Goal: Task Accomplishment & Management: Manage account settings

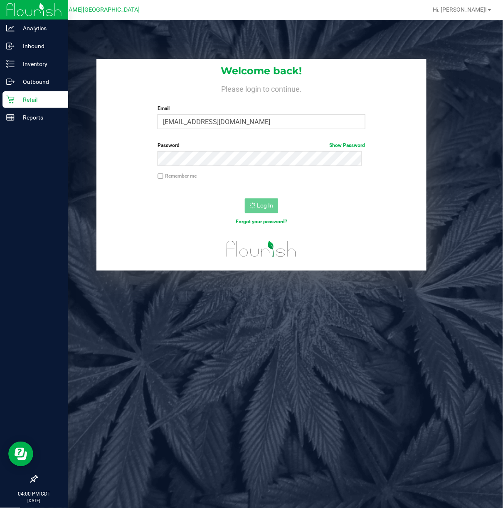
click at [21, 97] on p "Retail" at bounding box center [40, 100] width 50 height 10
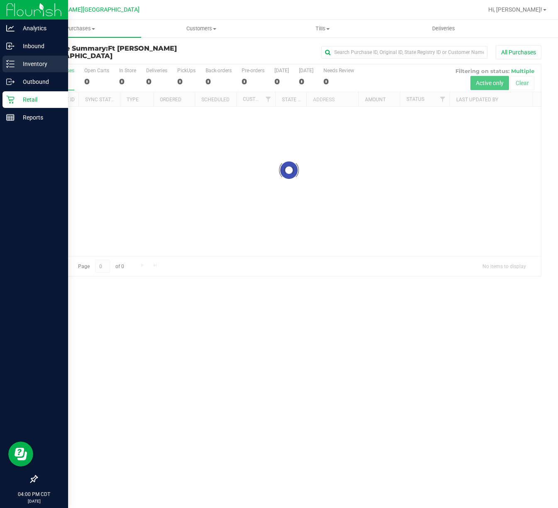
click at [37, 62] on p "Inventory" at bounding box center [40, 64] width 50 height 10
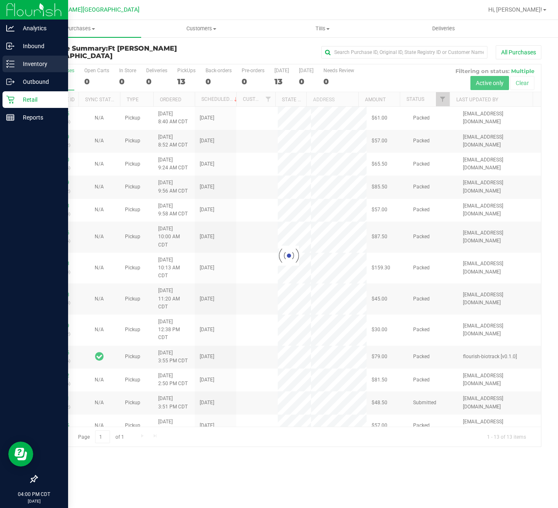
click at [37, 62] on p "Inventory" at bounding box center [40, 64] width 50 height 10
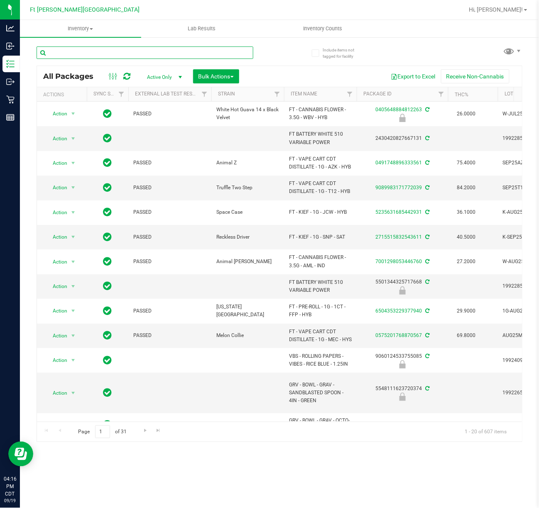
click at [81, 54] on input "text" at bounding box center [145, 53] width 217 height 12
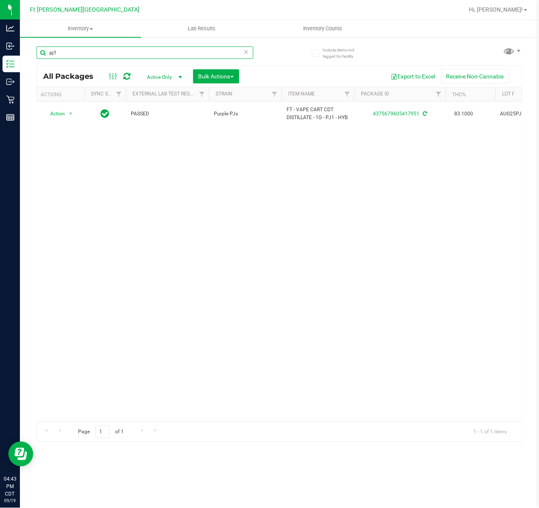
click at [107, 55] on input "pj1" at bounding box center [145, 53] width 217 height 12
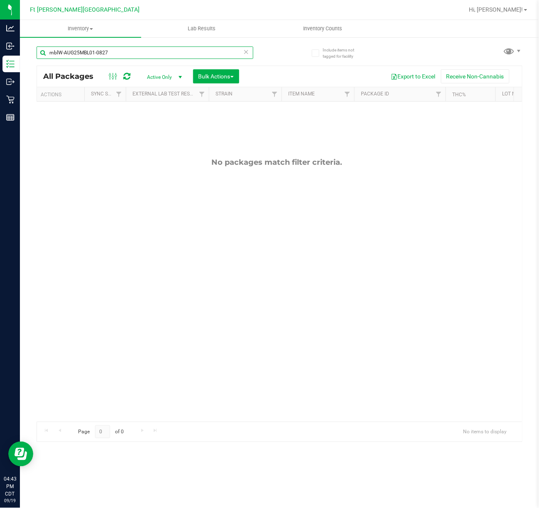
type input "mblW-AUG25MBL01-0827"
click at [246, 53] on icon at bounding box center [246, 52] width 6 height 10
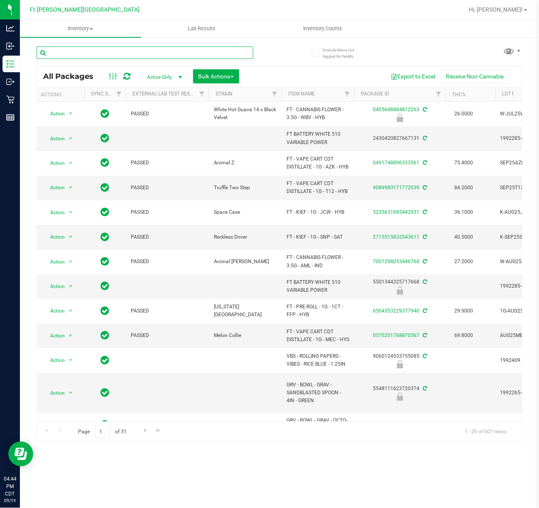
click at [75, 54] on input "text" at bounding box center [145, 53] width 217 height 12
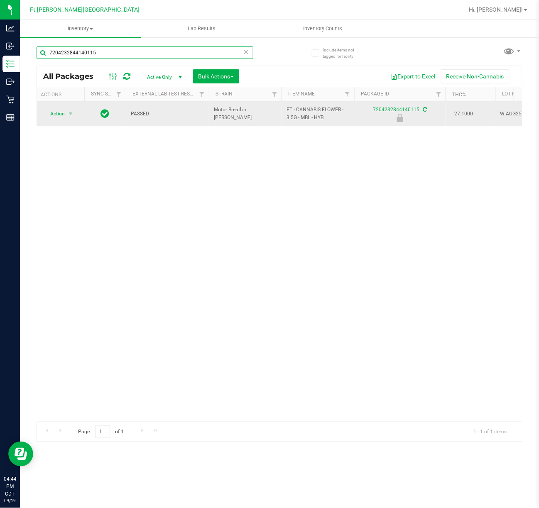
type input "7204232844140115"
click at [64, 118] on span "Action" at bounding box center [54, 114] width 22 height 12
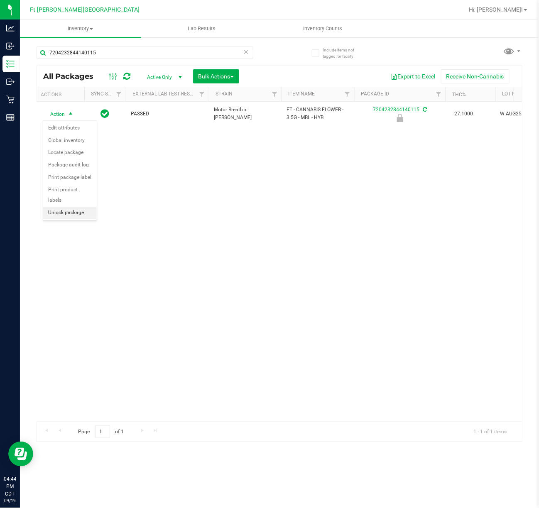
click at [82, 218] on li "Unlock package" at bounding box center [70, 213] width 54 height 12
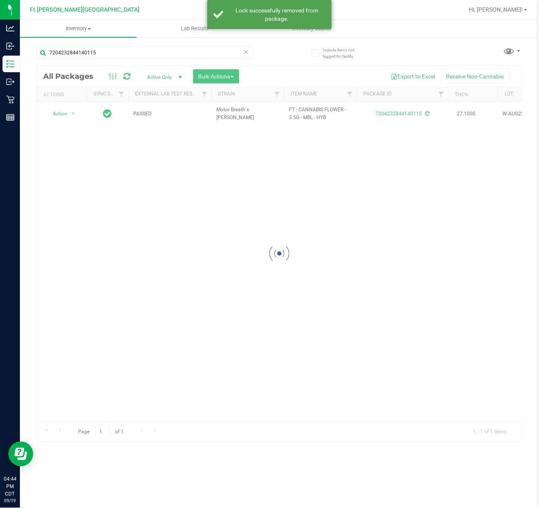
click at [62, 114] on div at bounding box center [279, 254] width 485 height 376
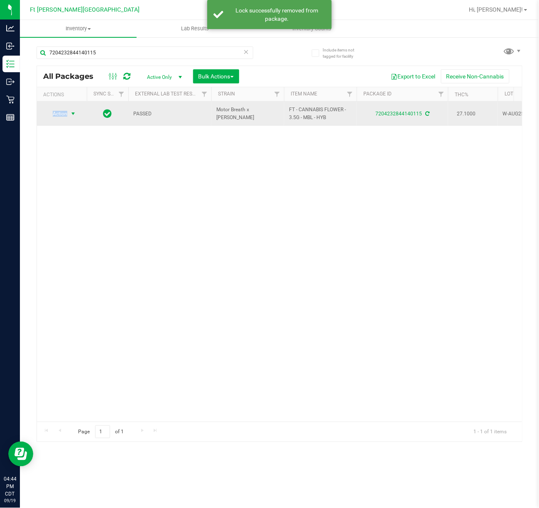
click at [64, 115] on span "Action" at bounding box center [56, 114] width 22 height 12
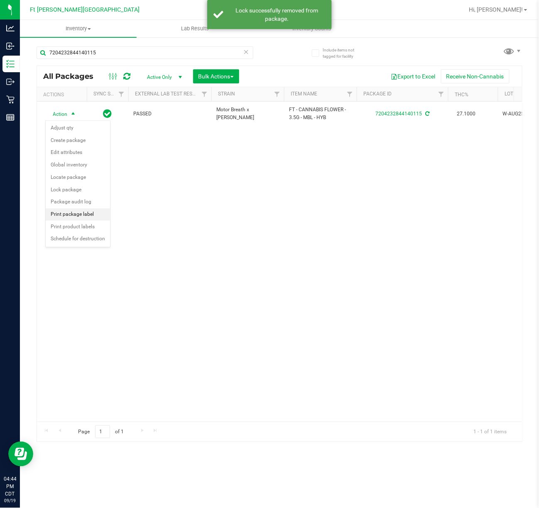
click at [104, 216] on li "Print package label" at bounding box center [78, 215] width 64 height 12
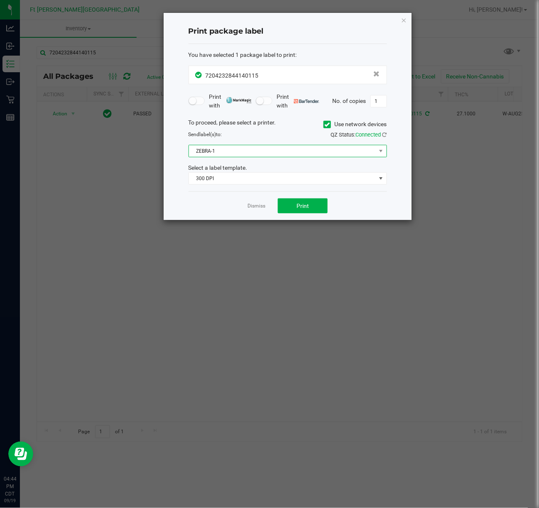
click at [272, 152] on span "ZEBRA-1" at bounding box center [282, 151] width 187 height 12
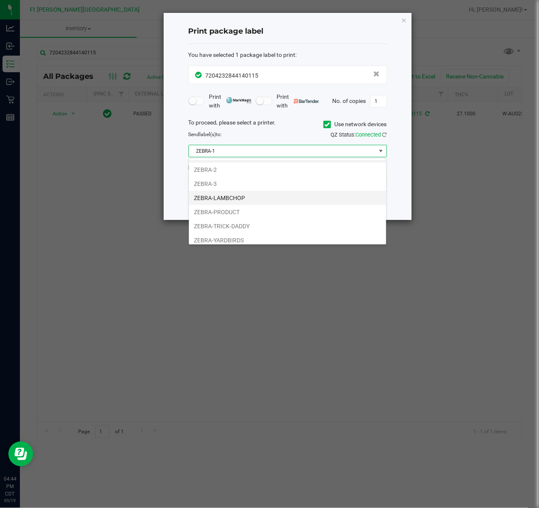
scroll to position [17, 0]
drag, startPoint x: 224, startPoint y: 164, endPoint x: 230, endPoint y: 168, distance: 7.4
click at [224, 163] on li "ZEBRA-2" at bounding box center [287, 166] width 197 height 14
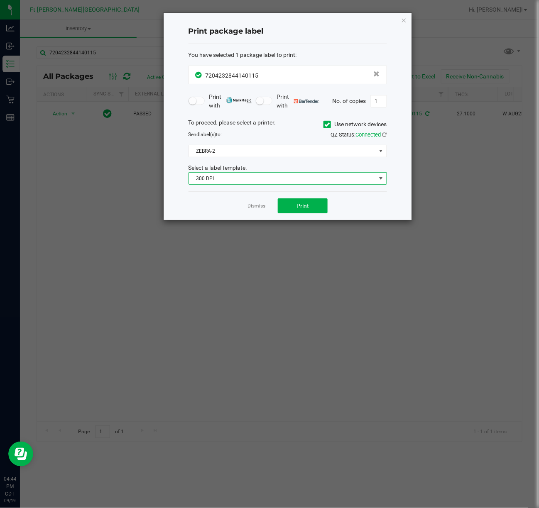
click at [235, 180] on span "300 DPI" at bounding box center [282, 179] width 187 height 12
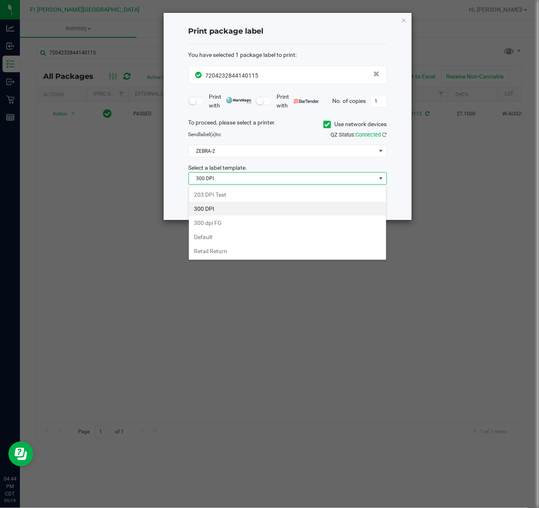
scroll to position [12, 198]
click at [237, 187] on div "203 DPI Test 300 DPI 300 dpi FG Default Retail Return" at bounding box center [288, 223] width 198 height 74
click at [258, 199] on li "203 DPI Test" at bounding box center [287, 195] width 197 height 14
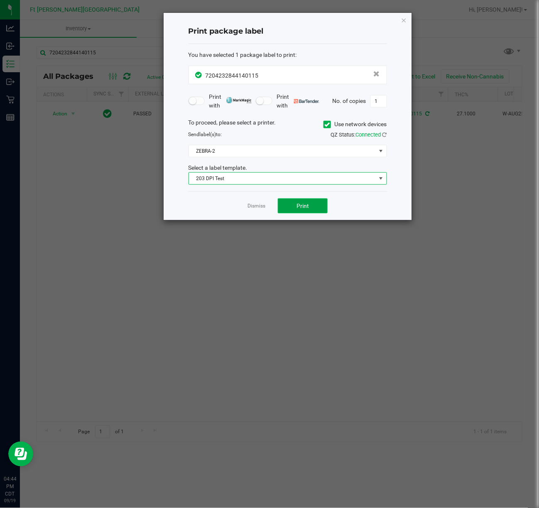
click at [307, 209] on span "Print" at bounding box center [303, 206] width 12 height 7
click at [261, 205] on link "Dismiss" at bounding box center [257, 206] width 18 height 7
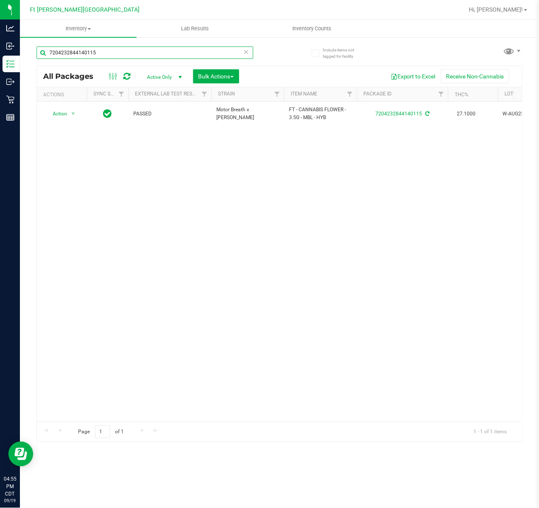
click at [145, 55] on input "7204232844140115" at bounding box center [145, 53] width 217 height 12
click at [147, 55] on input "7204232844140115" at bounding box center [145, 53] width 217 height 12
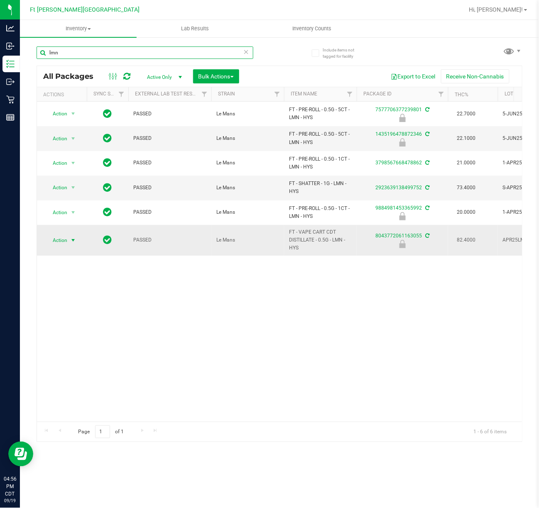
type input "lmn"
click at [65, 238] on span "Action" at bounding box center [56, 241] width 22 height 12
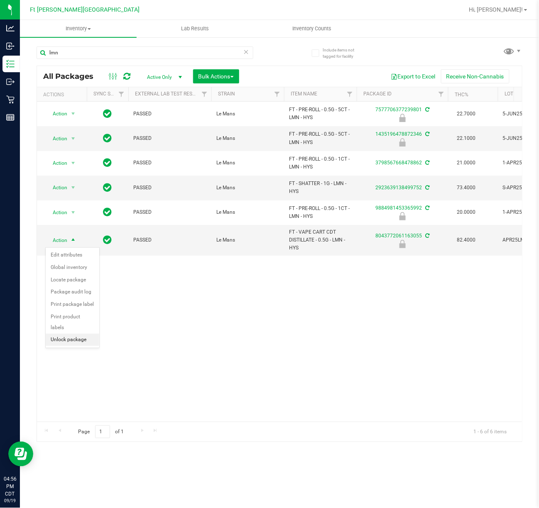
click at [74, 341] on li "Unlock package" at bounding box center [73, 340] width 54 height 12
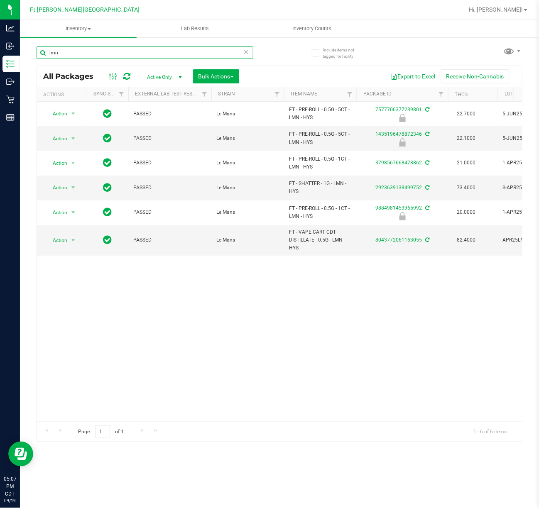
click at [102, 54] on input "lmn" at bounding box center [145, 53] width 217 height 12
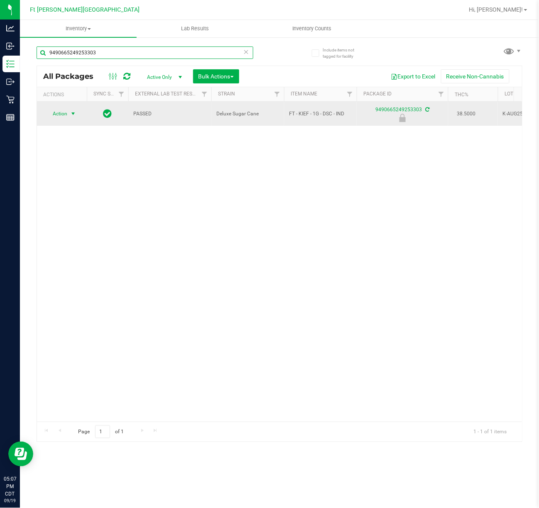
type input "9490665249253303"
click at [72, 114] on span "select" at bounding box center [73, 113] width 7 height 7
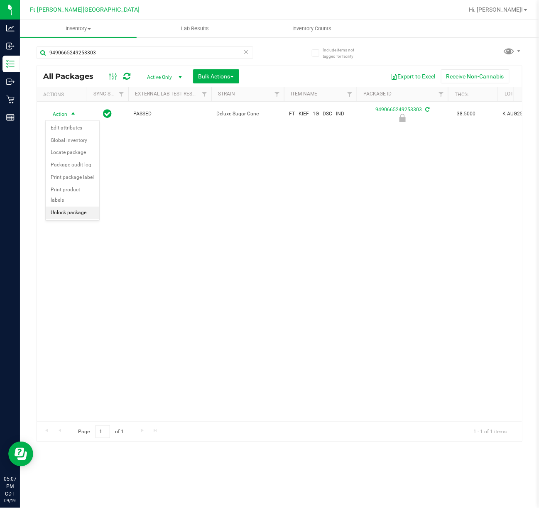
click at [91, 214] on li "Unlock package" at bounding box center [73, 213] width 54 height 12
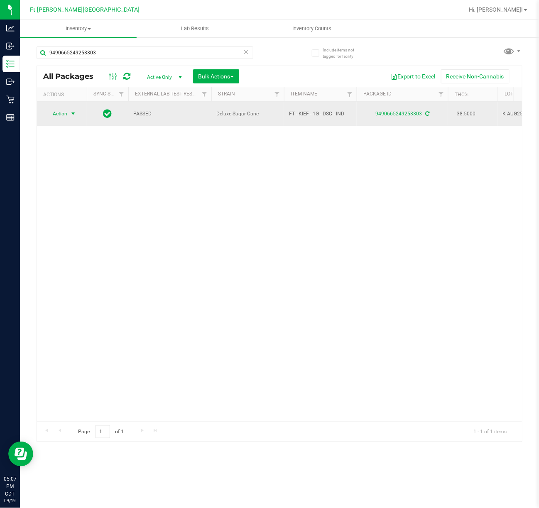
click at [63, 117] on span "Action" at bounding box center [56, 114] width 22 height 12
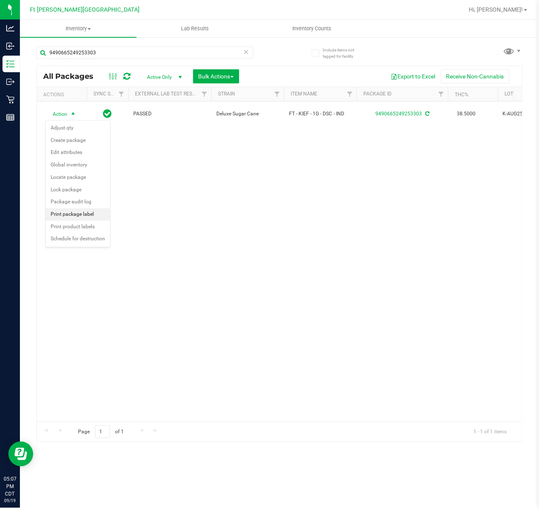
drag, startPoint x: 92, startPoint y: 226, endPoint x: 90, endPoint y: 213, distance: 13.0
click at [90, 213] on ul "Adjust qty Create package Edit attributes Global inventory Locate package Lock …" at bounding box center [78, 183] width 64 height 123
drag, startPoint x: 90, startPoint y: 213, endPoint x: 93, endPoint y: 210, distance: 5.0
click at [91, 212] on li "Print package label" at bounding box center [78, 215] width 64 height 12
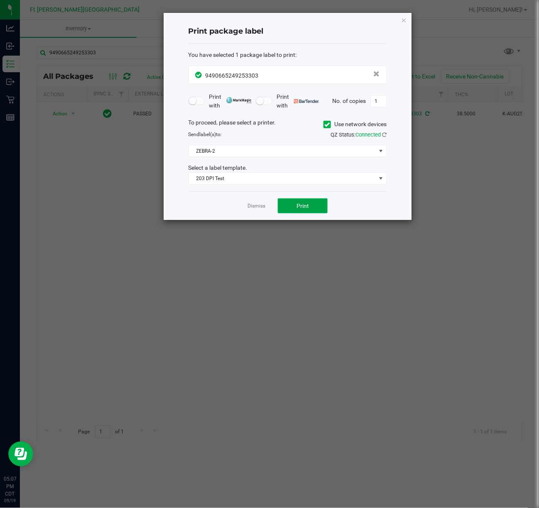
click at [296, 205] on button "Print" at bounding box center [303, 206] width 50 height 15
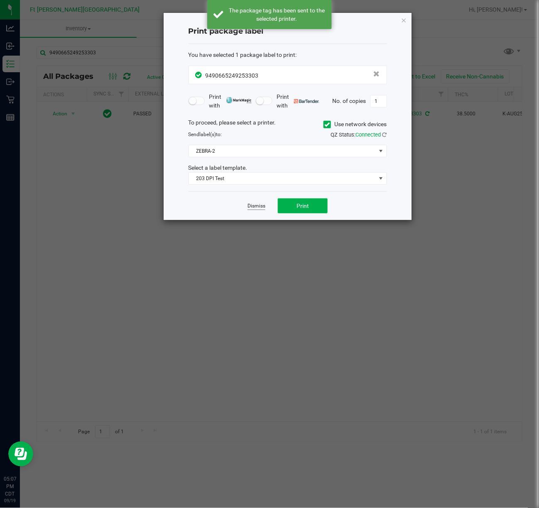
click at [260, 207] on link "Dismiss" at bounding box center [257, 206] width 18 height 7
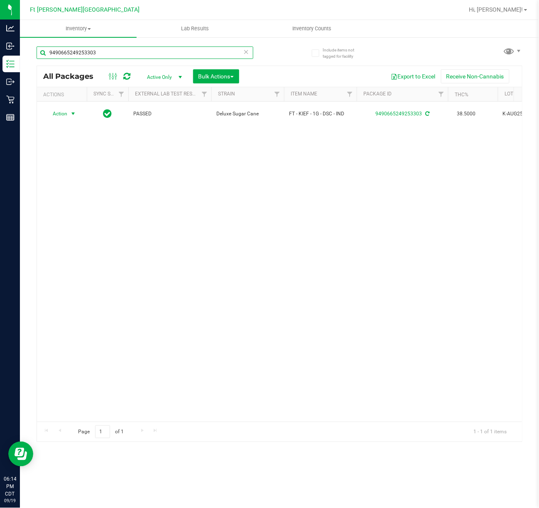
click at [116, 52] on input "9490665249253303" at bounding box center [145, 53] width 217 height 12
type input "9"
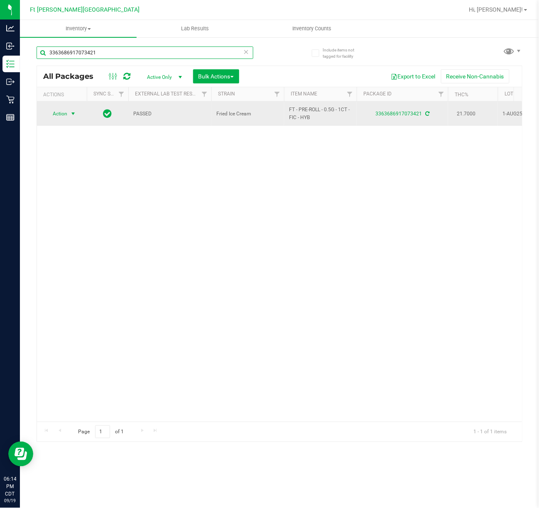
type input "3363686917073421"
click at [64, 115] on span "Action" at bounding box center [56, 114] width 22 height 12
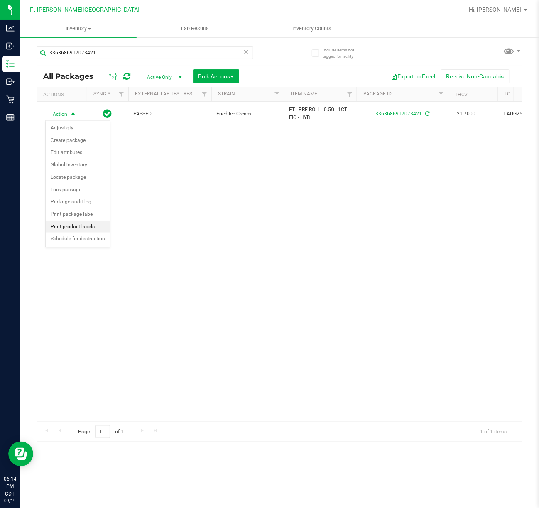
click at [86, 228] on li "Print product labels" at bounding box center [78, 227] width 64 height 12
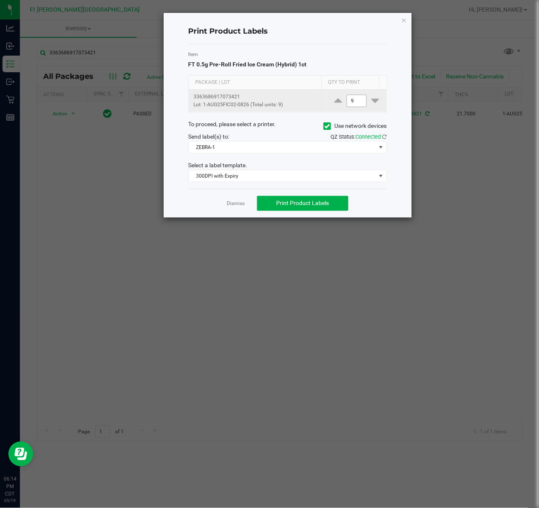
click at [356, 100] on input "9" at bounding box center [356, 101] width 19 height 12
type input "1"
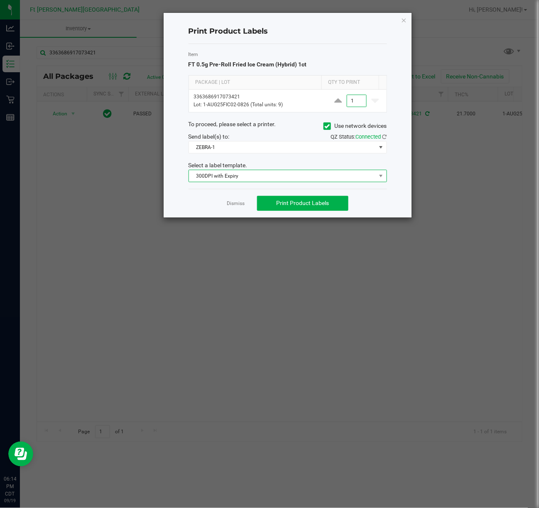
click at [287, 179] on span "300DPI with Expiry" at bounding box center [282, 176] width 187 height 12
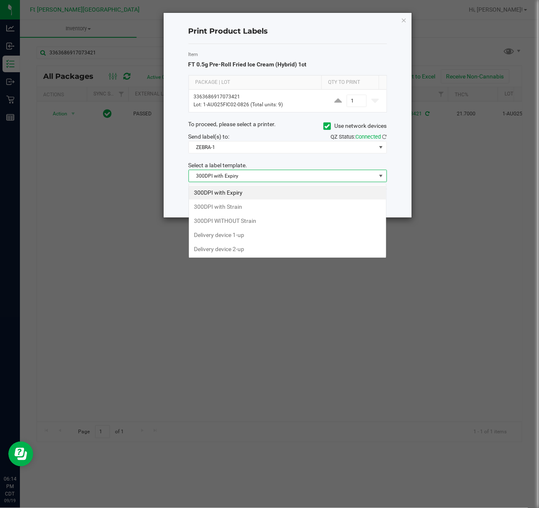
scroll to position [12, 198]
click at [245, 209] on li "300DPI with Strain" at bounding box center [287, 207] width 197 height 14
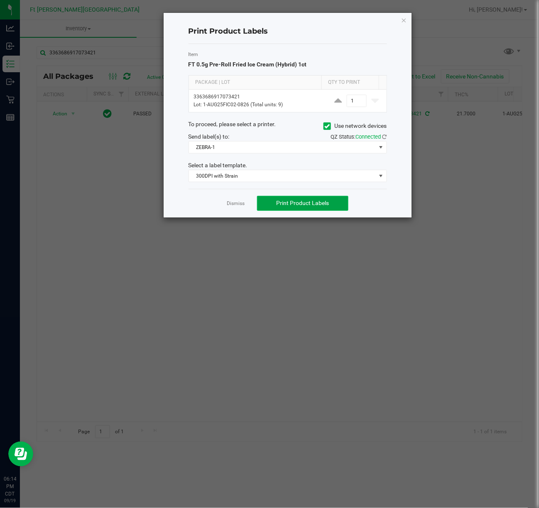
click at [292, 205] on span "Print Product Labels" at bounding box center [303, 203] width 53 height 7
click at [270, 133] on div "Send label(s) to:" at bounding box center [235, 137] width 106 height 9
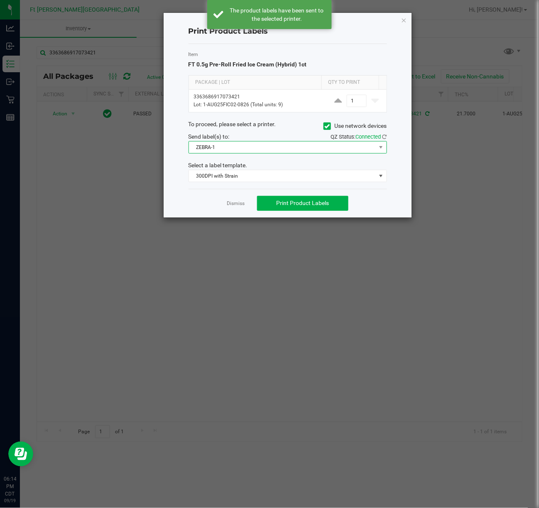
click at [267, 145] on span "ZEBRA-1" at bounding box center [282, 148] width 187 height 12
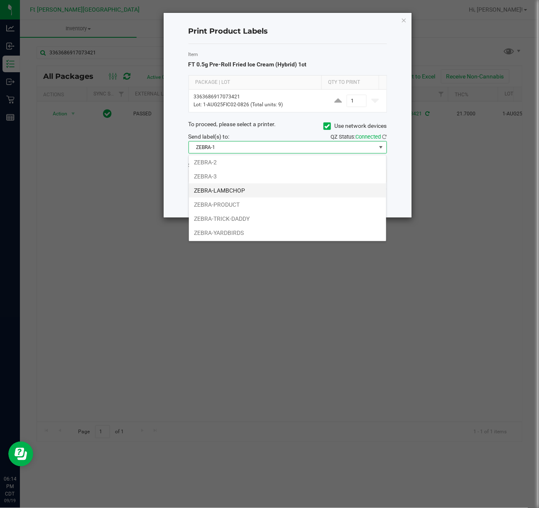
scroll to position [0, 0]
click at [254, 191] on li "ZEBRA-3" at bounding box center [287, 192] width 197 height 14
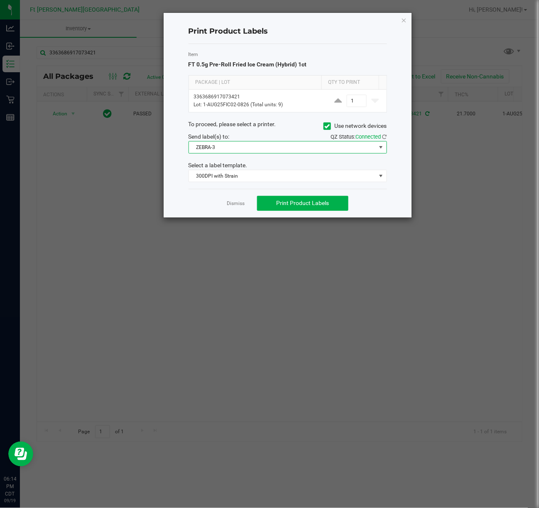
click at [147, 196] on div "Print Product Labels Item FT 0.5g Pre-Roll Fried Ice Cream (Hybrid) 1ct Package…" at bounding box center [272, 115] width 279 height 206
click at [277, 150] on span "ZEBRA-3" at bounding box center [282, 148] width 187 height 12
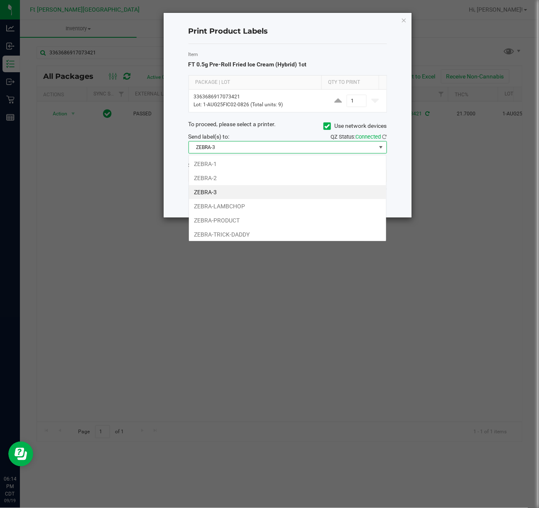
scroll to position [12, 198]
click at [230, 178] on li "ZEBRA-2" at bounding box center [287, 178] width 197 height 14
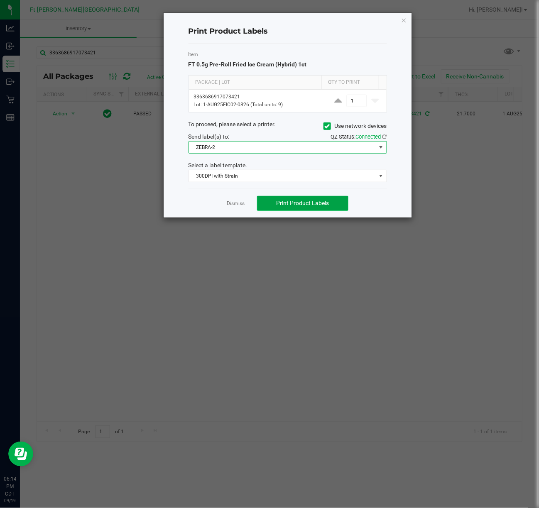
click at [297, 201] on span "Print Product Labels" at bounding box center [303, 203] width 53 height 7
click at [230, 206] on link "Dismiss" at bounding box center [236, 203] width 18 height 7
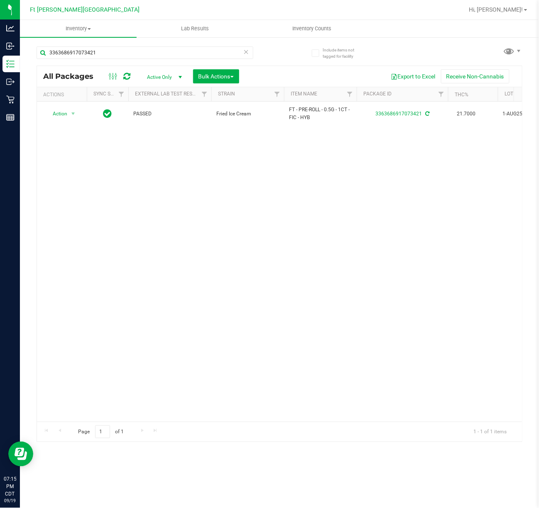
click at [246, 51] on icon at bounding box center [246, 52] width 6 height 10
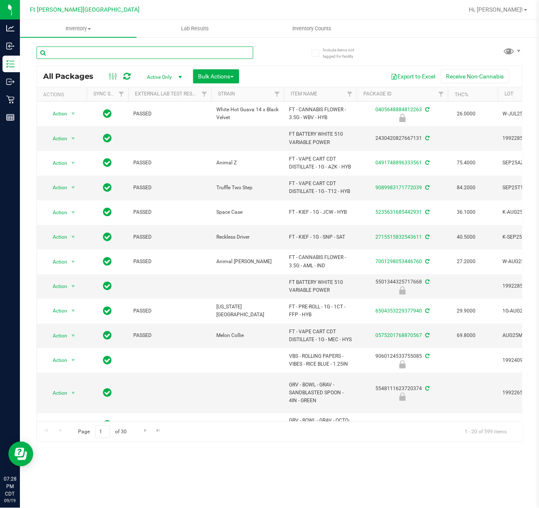
click at [182, 55] on input "text" at bounding box center [145, 53] width 217 height 12
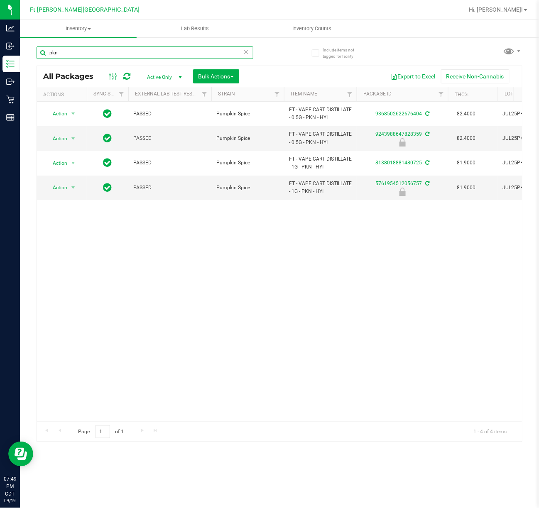
click at [135, 55] on input "pkn" at bounding box center [145, 53] width 217 height 12
click at [122, 49] on input "pkn" at bounding box center [145, 53] width 217 height 12
click at [122, 50] on input "pkn" at bounding box center [145, 53] width 217 height 12
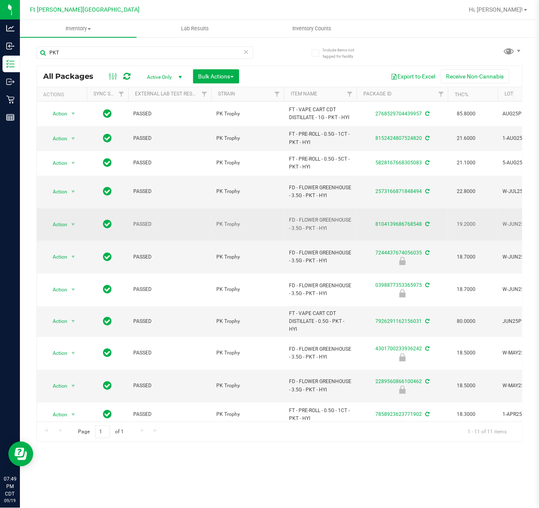
drag, startPoint x: 336, startPoint y: 221, endPoint x: 298, endPoint y: 212, distance: 39.4
click at [298, 216] on span "FD - FLOWER GREENHOUSE - 3.5G - PKT - HYI" at bounding box center [320, 224] width 63 height 16
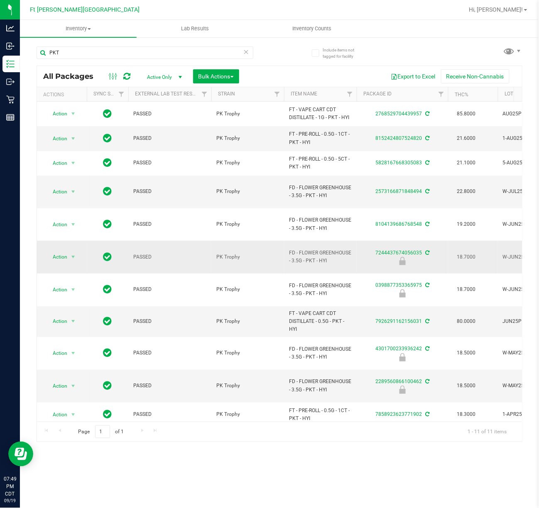
click at [368, 241] on td "7244437674056035" at bounding box center [402, 257] width 91 height 33
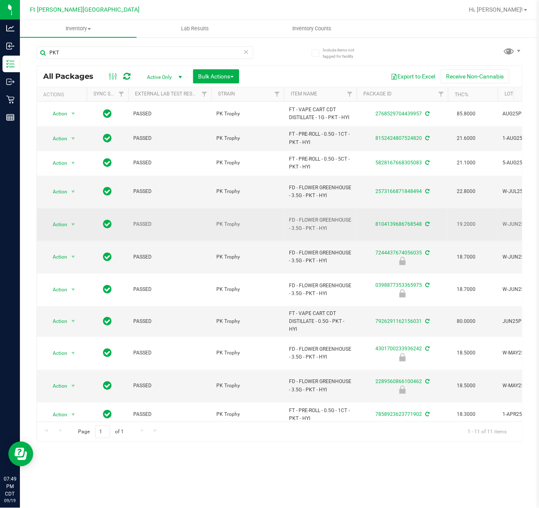
drag, startPoint x: 299, startPoint y: 221, endPoint x: 268, endPoint y: 208, distance: 33.5
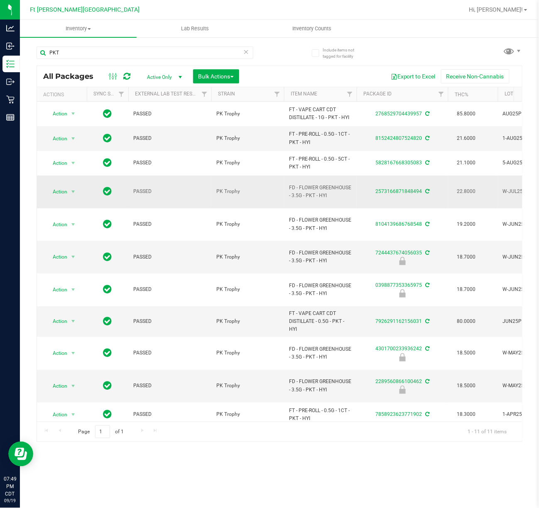
copy tr "FD - FLOWER GREENHOUSE - 3.5G - PKT - HYI"
click at [228, 53] on input "PKT" at bounding box center [145, 53] width 217 height 12
click at [228, 54] on input "PKT" at bounding box center [145, 53] width 217 height 12
click at [229, 54] on input "PKT" at bounding box center [145, 53] width 217 height 12
paste input "FD - FLOWER GREENHOUSE - 3.5G - PKT - HYI"
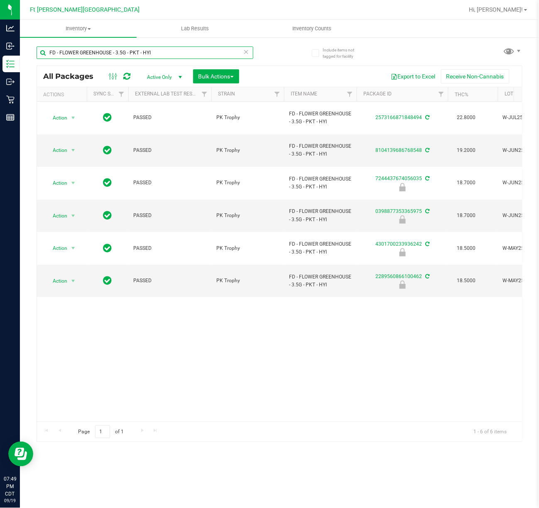
type input "FD - FLOWER GREENHOUSE - 3.5G - PKT - HYI"
click at [183, 347] on div "Action Action Adjust qty Create package Edit attributes Global inventory Locate…" at bounding box center [279, 262] width 485 height 320
click at [65, 145] on span "Action" at bounding box center [56, 151] width 22 height 12
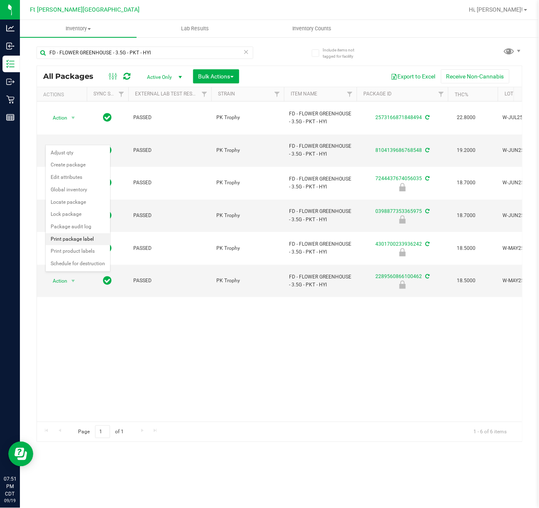
click at [85, 242] on li "Print package label" at bounding box center [78, 239] width 64 height 12
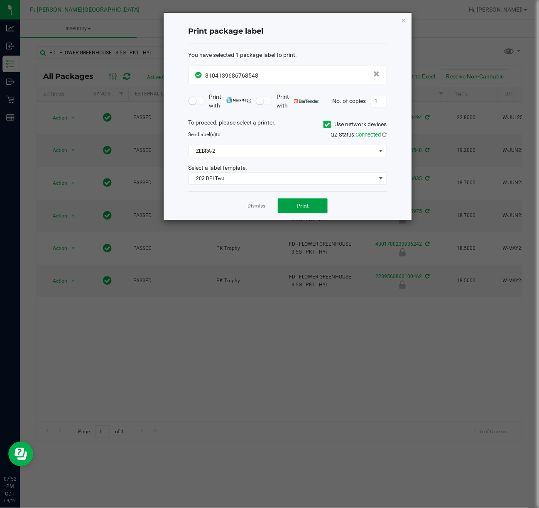
click at [301, 202] on button "Print" at bounding box center [303, 206] width 50 height 15
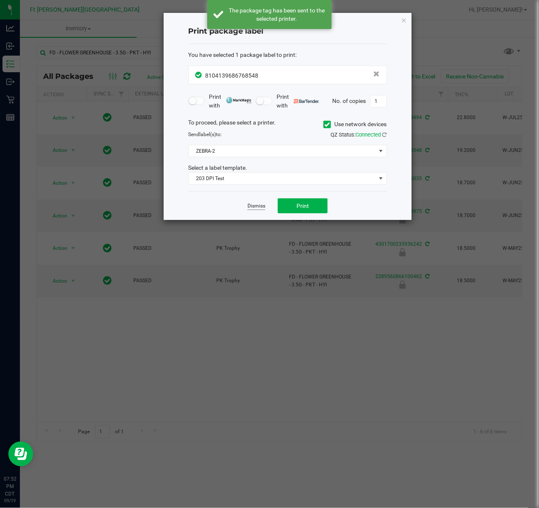
click at [258, 208] on link "Dismiss" at bounding box center [257, 206] width 18 height 7
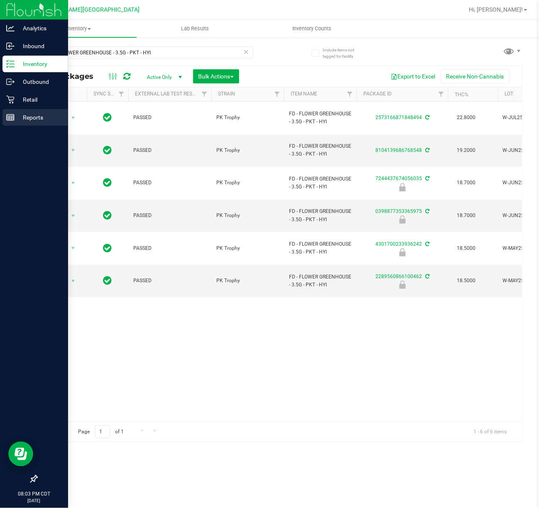
click at [11, 115] on rect at bounding box center [10, 118] width 7 height 6
click at [12, 115] on rect at bounding box center [10, 118] width 7 height 6
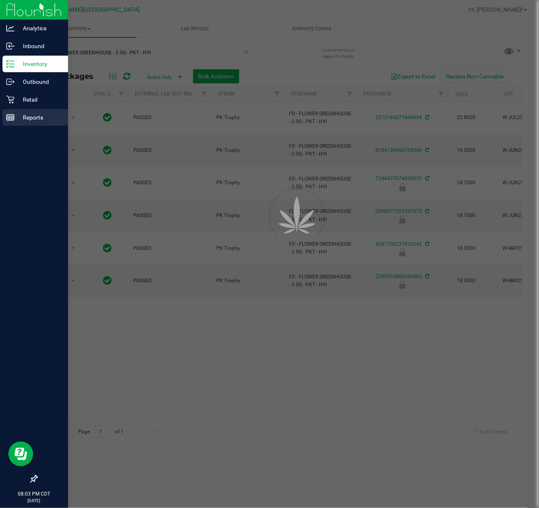
click at [12, 115] on rect at bounding box center [10, 118] width 7 height 6
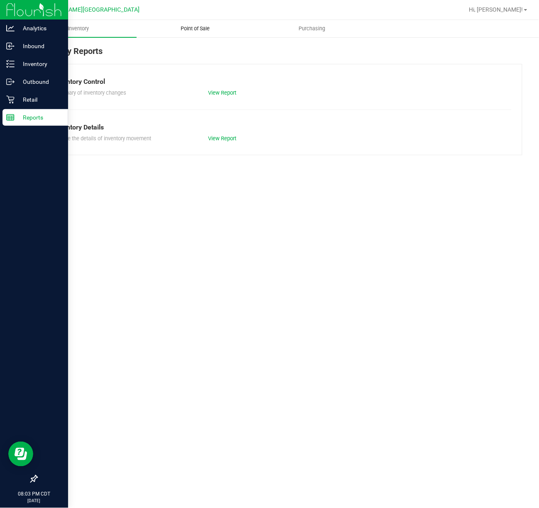
click at [198, 27] on span "Point of Sale" at bounding box center [195, 28] width 52 height 7
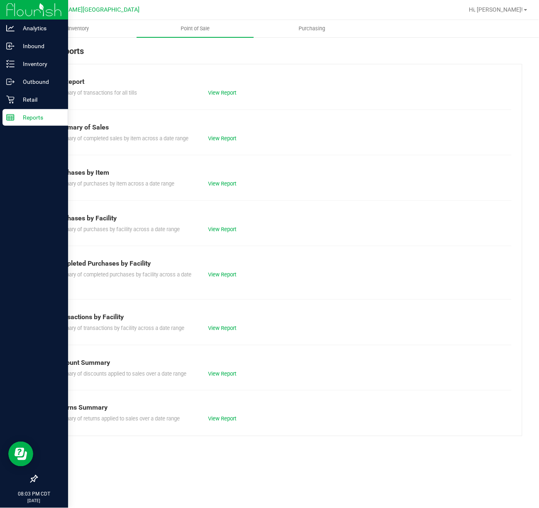
drag, startPoint x: 221, startPoint y: 87, endPoint x: 223, endPoint y: 102, distance: 14.7
click at [221, 90] on div "Summary of transactions for all tills View Report" at bounding box center [279, 92] width 464 height 10
click at [223, 102] on div "Till Report Summary of transactions for all tills View Report Summary of Sales …" at bounding box center [280, 250] width 486 height 373
click at [223, 93] on link "View Report" at bounding box center [223, 93] width 28 height 6
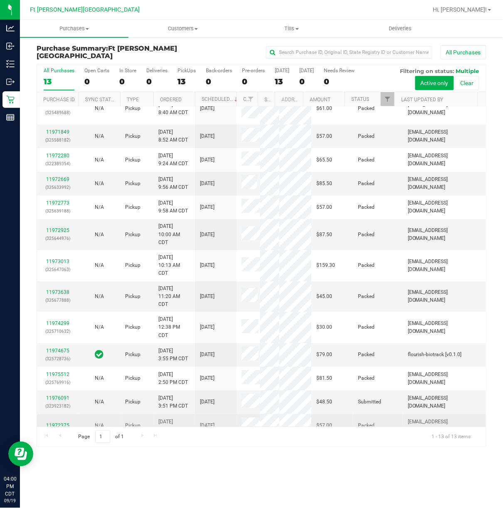
scroll to position [20, 0]
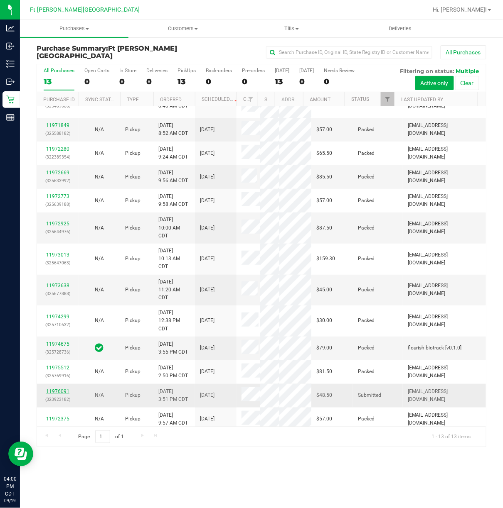
click at [63, 390] on link "11976091" at bounding box center [57, 392] width 23 height 6
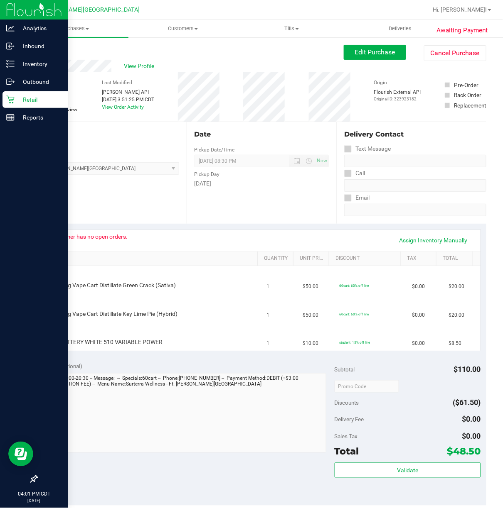
click at [10, 99] on icon at bounding box center [10, 100] width 8 height 8
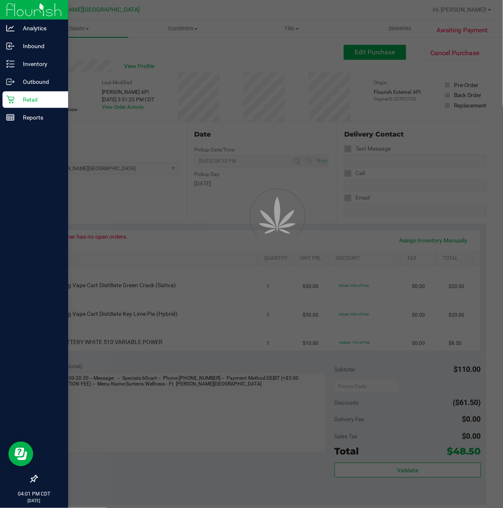
click at [10, 99] on icon at bounding box center [10, 100] width 8 height 8
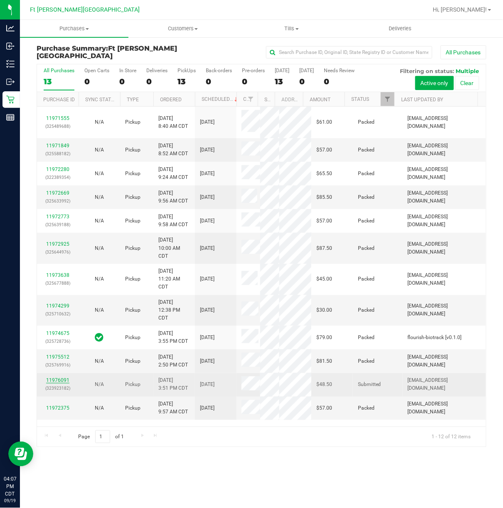
click at [56, 378] on link "11976091" at bounding box center [57, 381] width 23 height 6
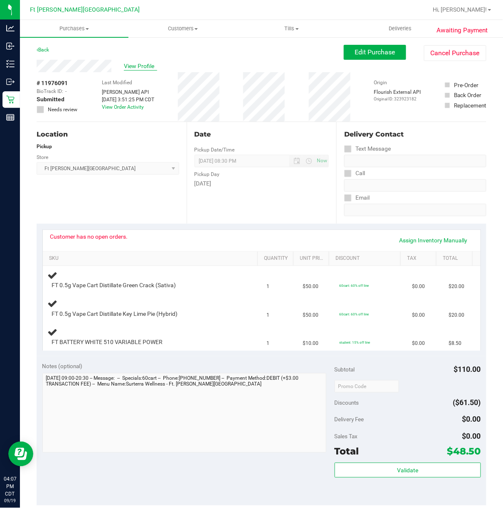
click at [145, 63] on span "View Profile" at bounding box center [140, 66] width 33 height 9
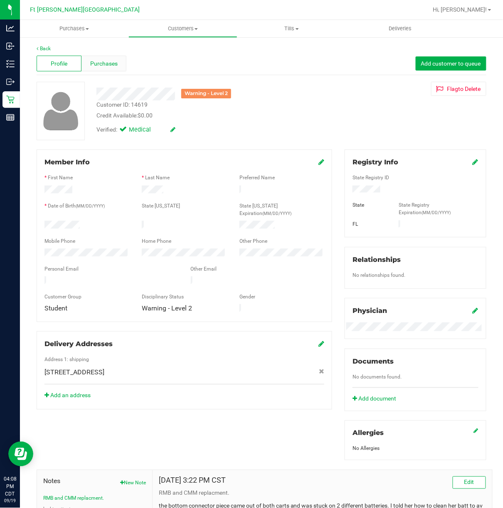
click at [121, 61] on div "Purchases" at bounding box center [103, 64] width 45 height 16
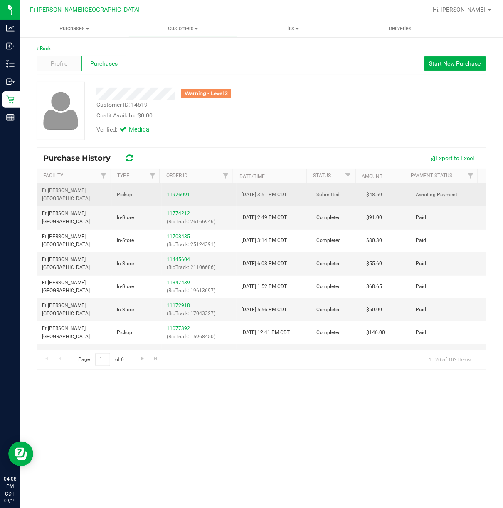
click at [169, 187] on td "11976091" at bounding box center [199, 195] width 75 height 23
click at [172, 192] on link "11976091" at bounding box center [178, 195] width 23 height 6
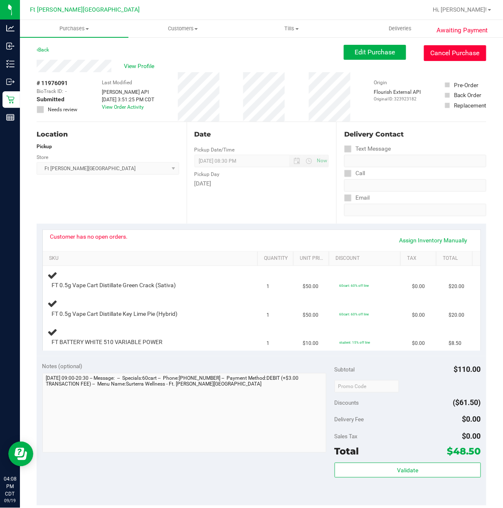
click at [461, 49] on button "Cancel Purchase" at bounding box center [455, 53] width 62 height 16
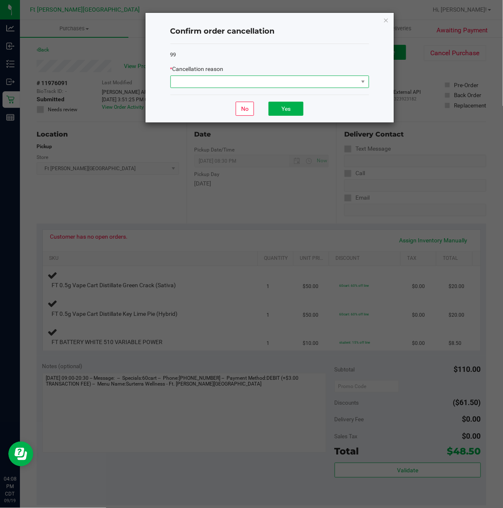
click at [221, 88] on span at bounding box center [264, 82] width 187 height 12
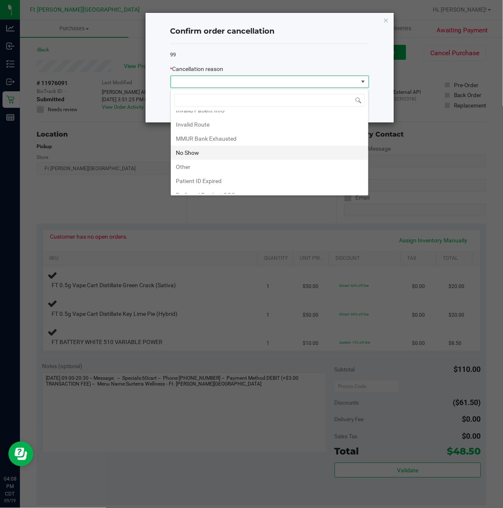
scroll to position [47, 0]
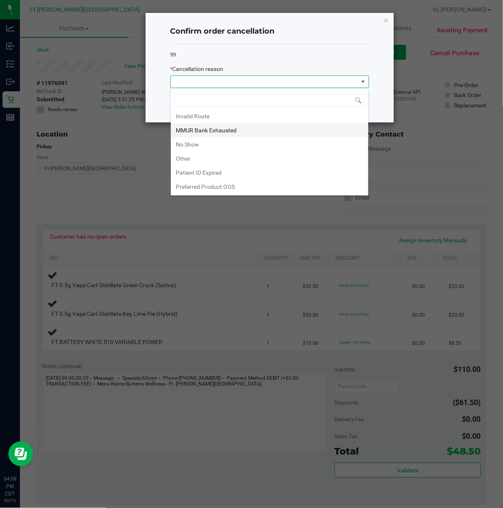
click at [242, 125] on li "MMUR Bank Exhausted" at bounding box center [269, 130] width 197 height 14
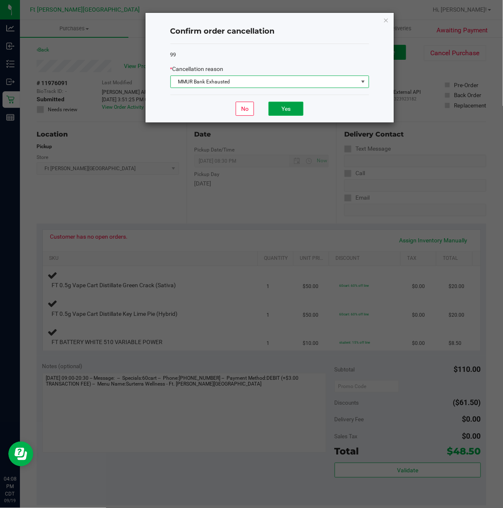
click at [288, 106] on button "Yes" at bounding box center [285, 109] width 35 height 14
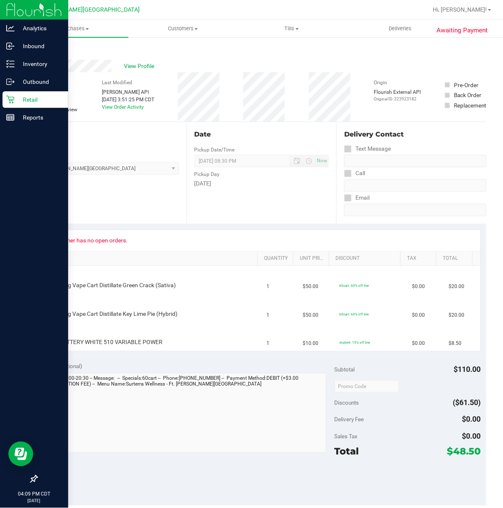
click at [10, 102] on icon at bounding box center [10, 100] width 8 height 8
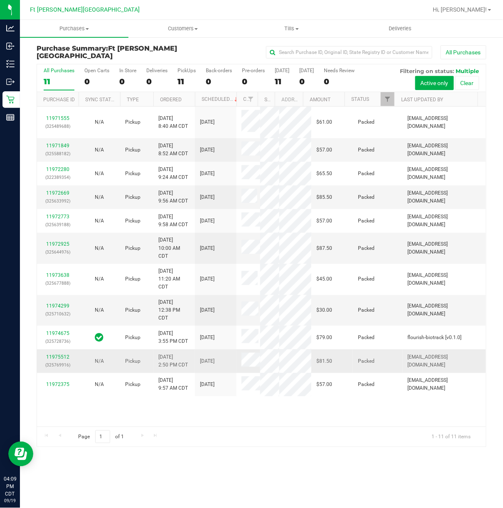
click at [93, 350] on td "N/A" at bounding box center [100, 362] width 42 height 24
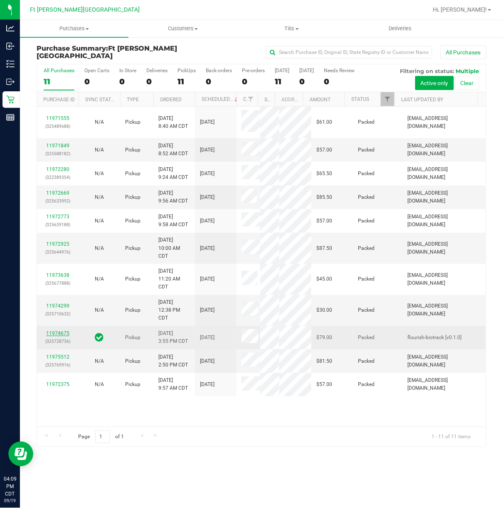
click at [59, 331] on link "11974675" at bounding box center [57, 334] width 23 height 6
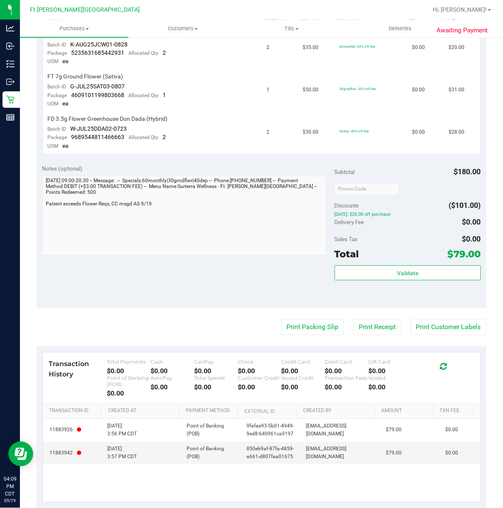
scroll to position [256, 0]
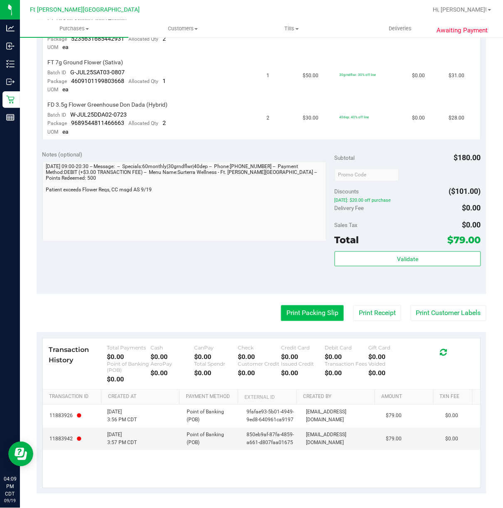
click at [297, 308] on button "Print Packing Slip" at bounding box center [312, 314] width 63 height 16
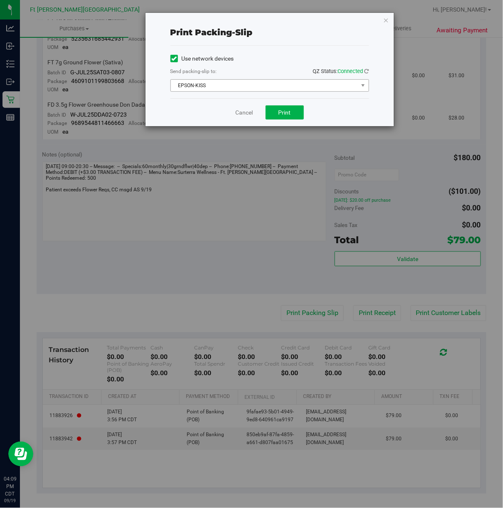
click at [239, 87] on span "EPSON-KISS" at bounding box center [264, 86] width 187 height 12
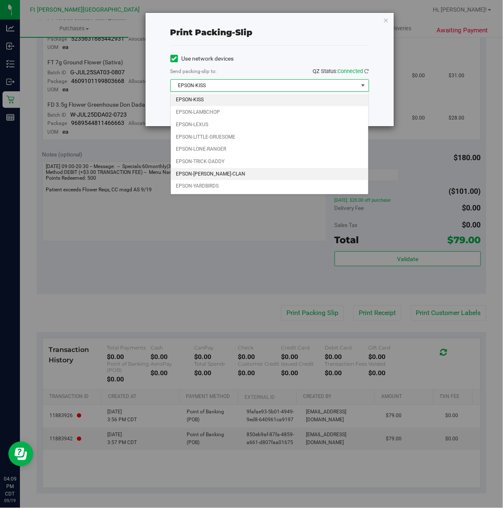
click at [207, 177] on li "EPSON-[PERSON_NAME]-CLAN" at bounding box center [269, 174] width 197 height 12
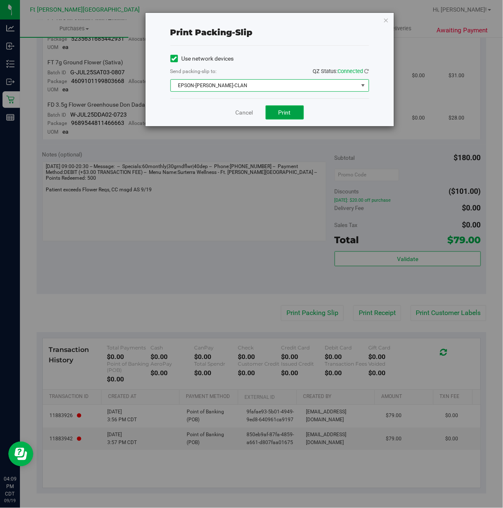
click at [278, 110] on span "Print" at bounding box center [284, 112] width 12 height 7
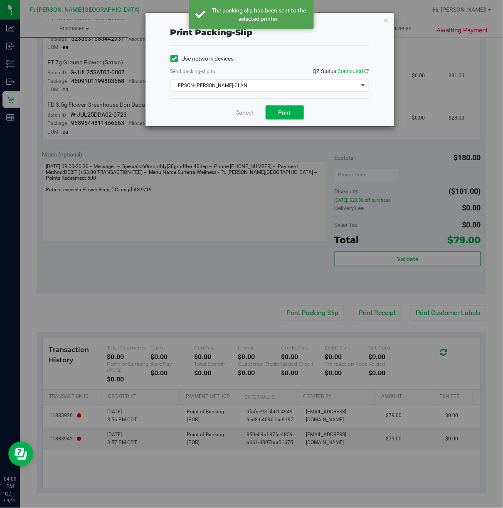
click at [225, 106] on div "Cancel Print" at bounding box center [269, 112] width 199 height 28
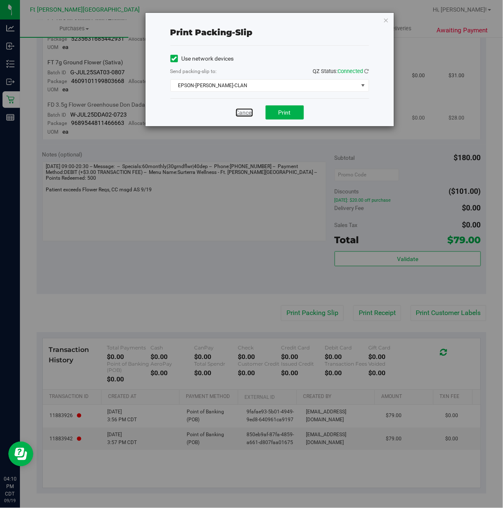
click at [245, 113] on link "Cancel" at bounding box center [244, 112] width 17 height 9
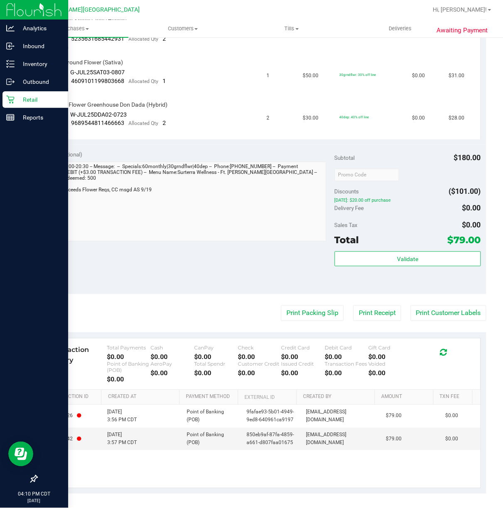
click at [31, 95] on p "Retail" at bounding box center [40, 100] width 50 height 10
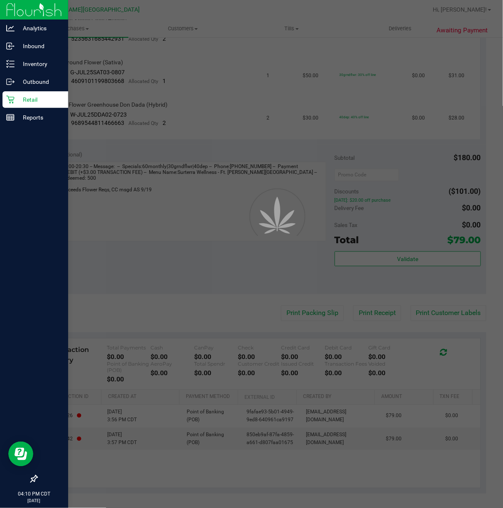
click at [31, 95] on p "Retail" at bounding box center [40, 100] width 50 height 10
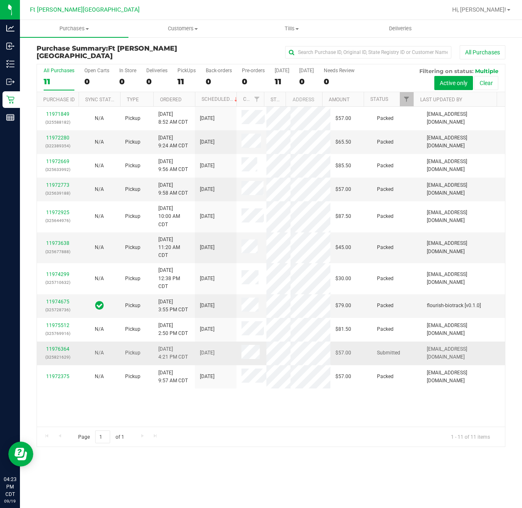
click at [67, 346] on div "11976364 (325821629)" at bounding box center [58, 354] width 32 height 16
click at [67, 346] on link "11976364" at bounding box center [57, 349] width 23 height 6
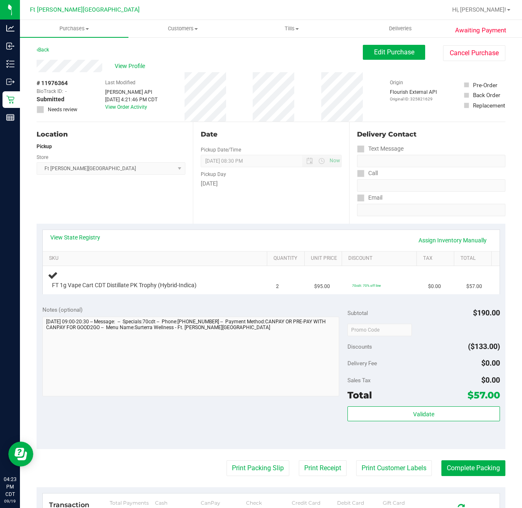
click at [76, 238] on link "View State Registry" at bounding box center [75, 237] width 50 height 8
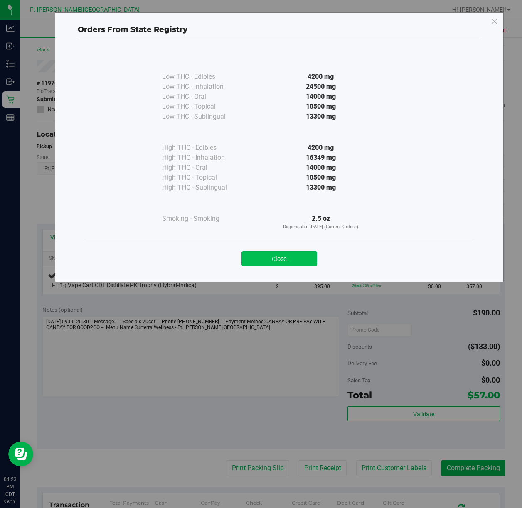
click at [292, 265] on button "Close" at bounding box center [279, 258] width 76 height 15
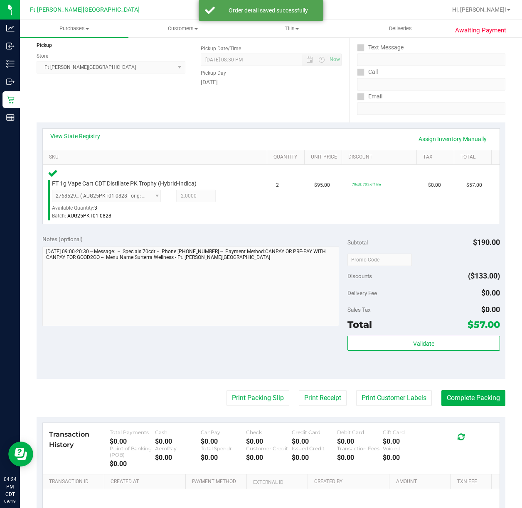
scroll to position [189, 0]
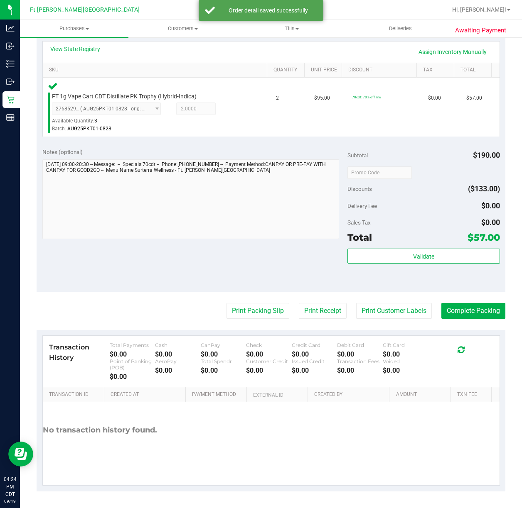
click at [411, 265] on div "Validate" at bounding box center [423, 267] width 152 height 37
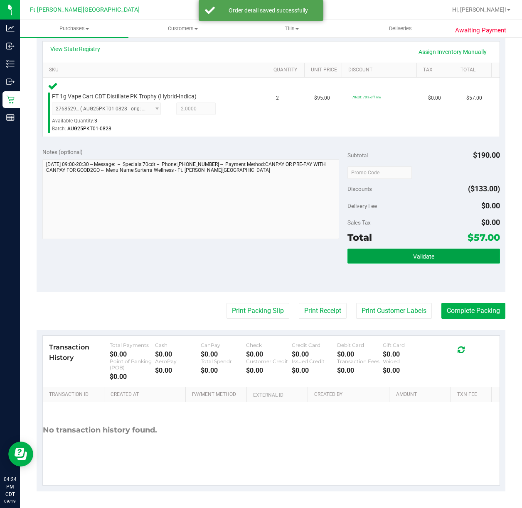
click at [409, 261] on button "Validate" at bounding box center [423, 256] width 152 height 15
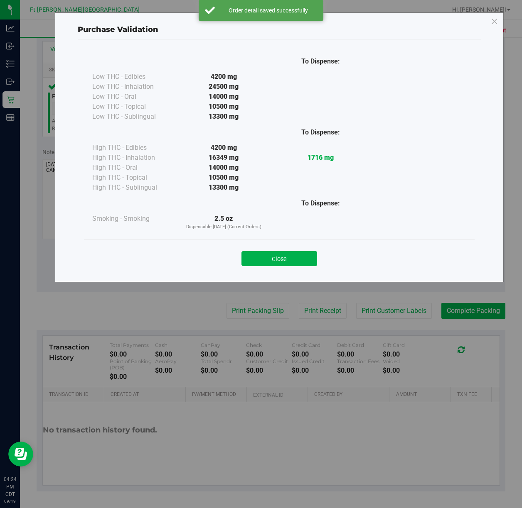
click at [290, 267] on div "Close" at bounding box center [279, 256] width 390 height 34
click at [288, 256] on button "Close" at bounding box center [279, 258] width 76 height 15
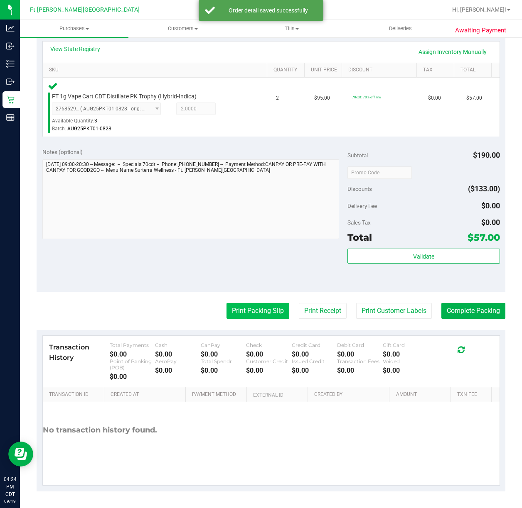
click at [244, 307] on button "Print Packing Slip" at bounding box center [257, 311] width 63 height 16
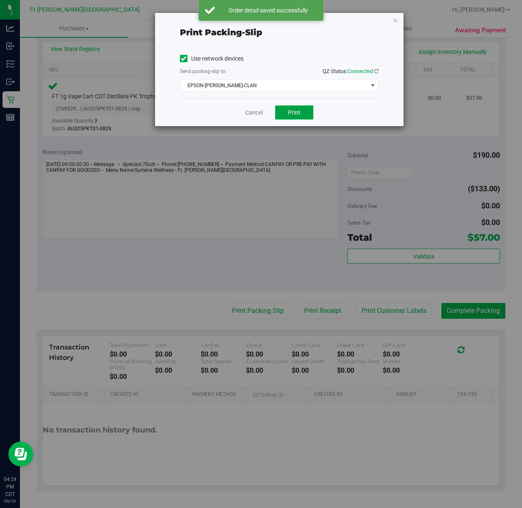
drag, startPoint x: 293, startPoint y: 115, endPoint x: 301, endPoint y: 118, distance: 8.7
click at [295, 115] on span "Print" at bounding box center [294, 112] width 12 height 7
click at [254, 111] on link "Cancel" at bounding box center [253, 112] width 17 height 9
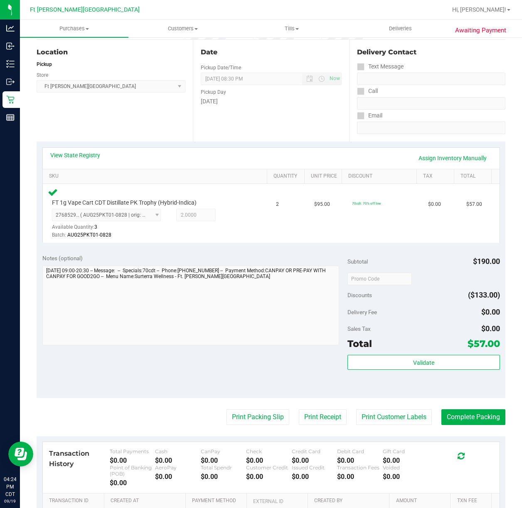
scroll to position [93, 0]
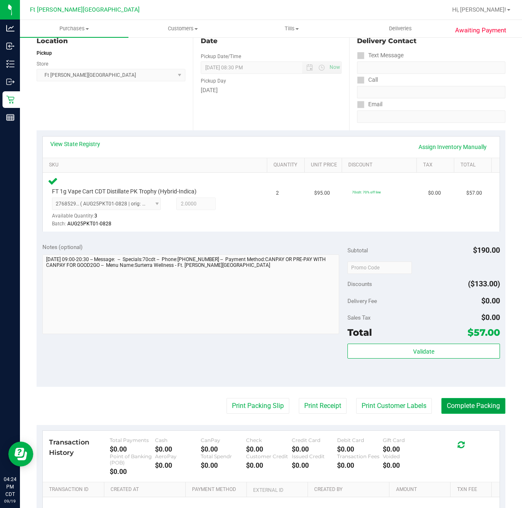
click at [460, 407] on button "Complete Packing" at bounding box center [473, 406] width 64 height 16
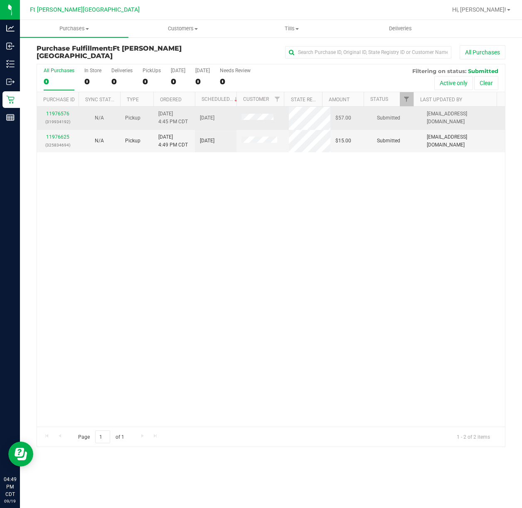
click at [62, 119] on p "(319934192)" at bounding box center [58, 122] width 32 height 8
click at [62, 111] on link "11976576" at bounding box center [57, 114] width 23 height 6
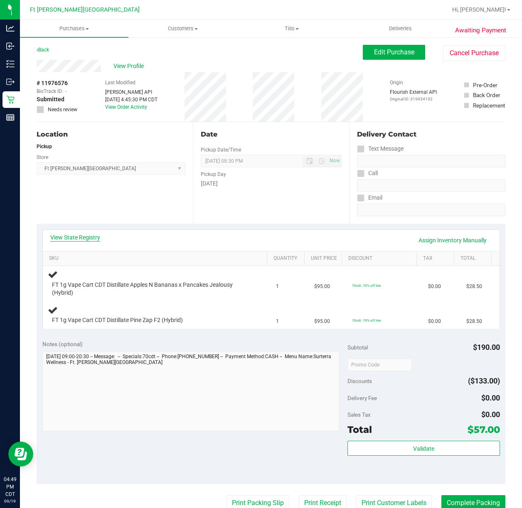
click at [93, 238] on link "View State Registry" at bounding box center [75, 237] width 50 height 8
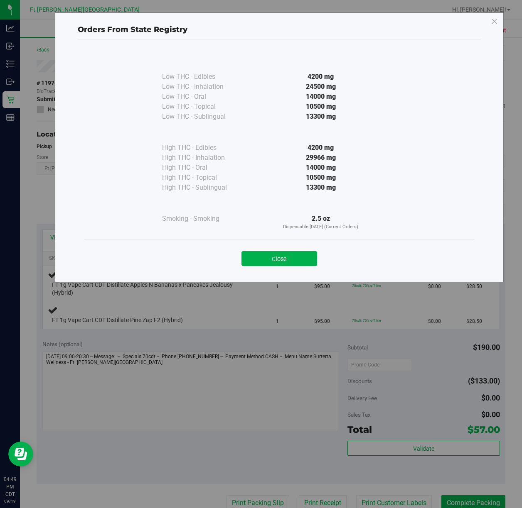
click at [295, 260] on button "Close" at bounding box center [279, 258] width 76 height 15
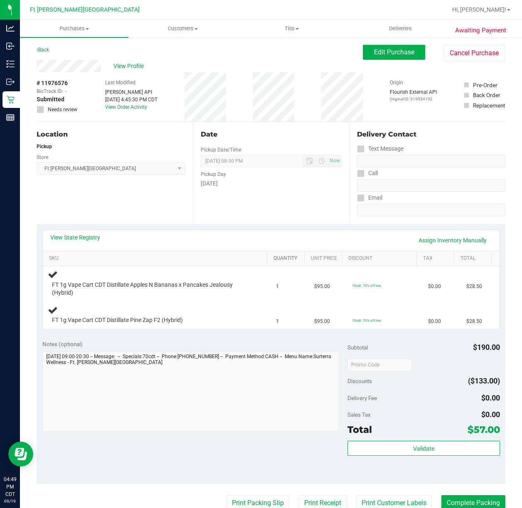
click at [295, 258] on link "Quantity" at bounding box center [286, 258] width 27 height 7
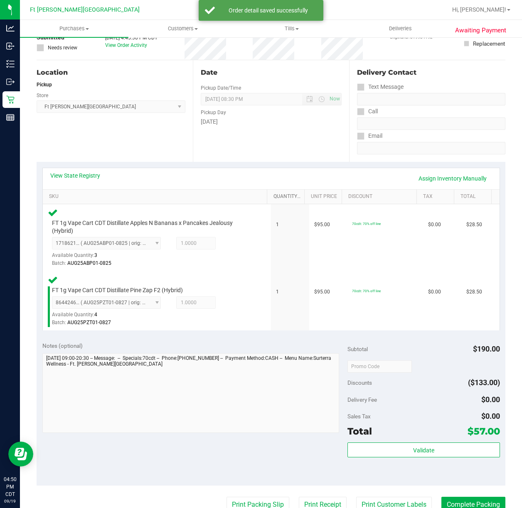
scroll to position [166, 0]
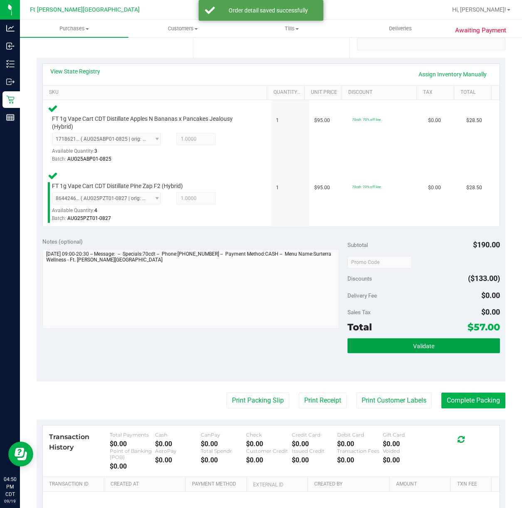
click at [387, 351] on button "Validate" at bounding box center [423, 346] width 152 height 15
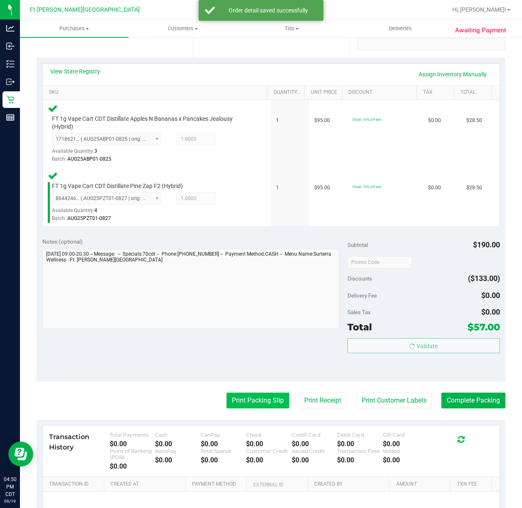
click at [255, 400] on button "Print Packing Slip" at bounding box center [257, 401] width 63 height 16
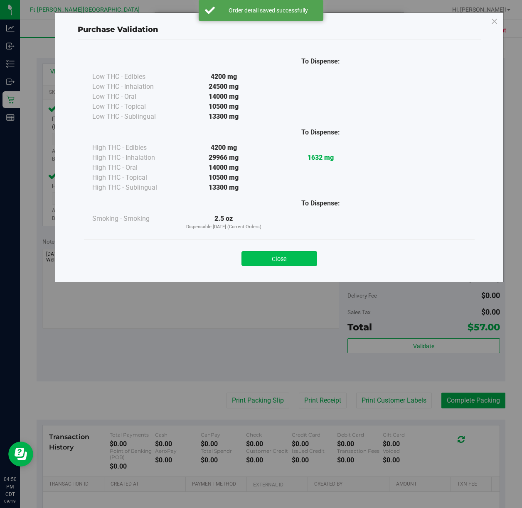
click at [296, 255] on button "Close" at bounding box center [279, 258] width 76 height 15
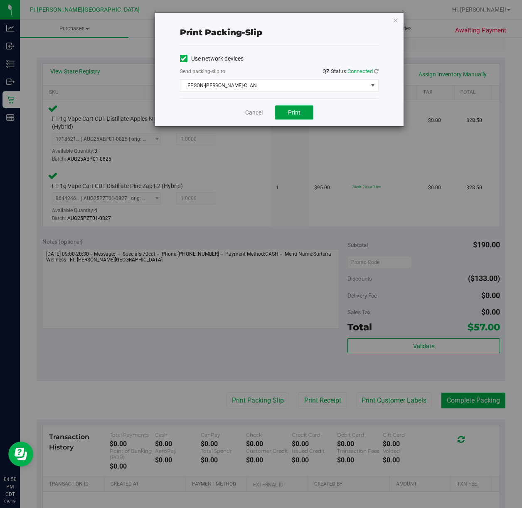
click at [301, 110] on button "Print" at bounding box center [294, 113] width 38 height 14
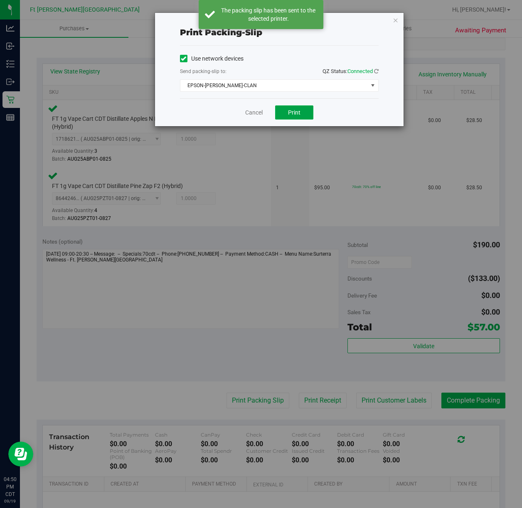
click at [301, 120] on button "Print" at bounding box center [294, 113] width 38 height 14
click at [250, 111] on link "Cancel" at bounding box center [249, 112] width 17 height 9
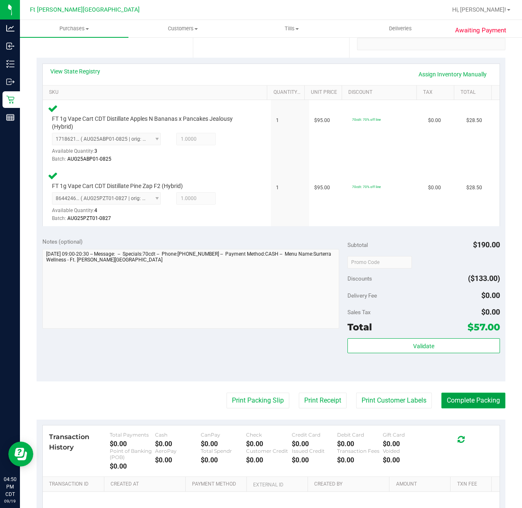
click at [454, 400] on button "Complete Packing" at bounding box center [473, 401] width 64 height 16
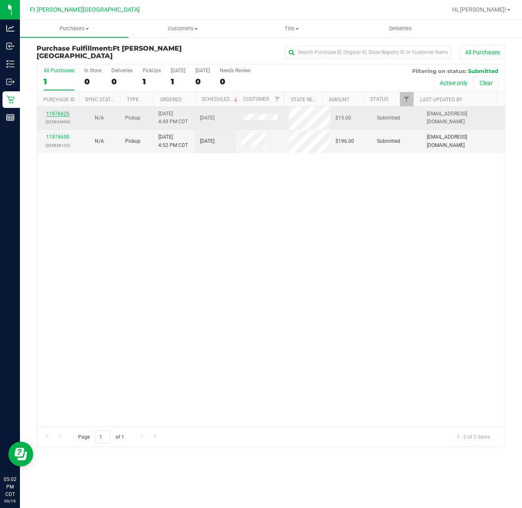
click at [63, 112] on link "11976625" at bounding box center [57, 114] width 23 height 6
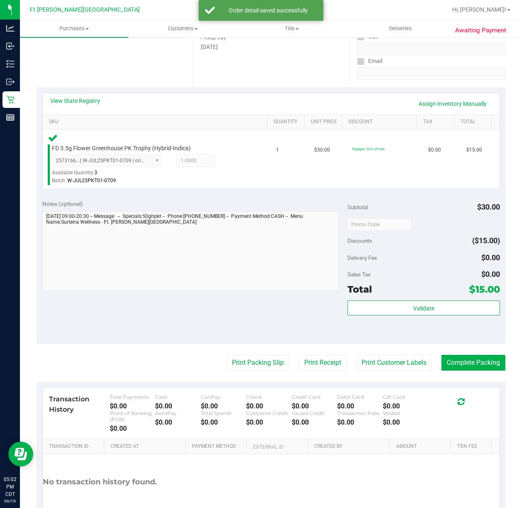
scroll to position [189, 0]
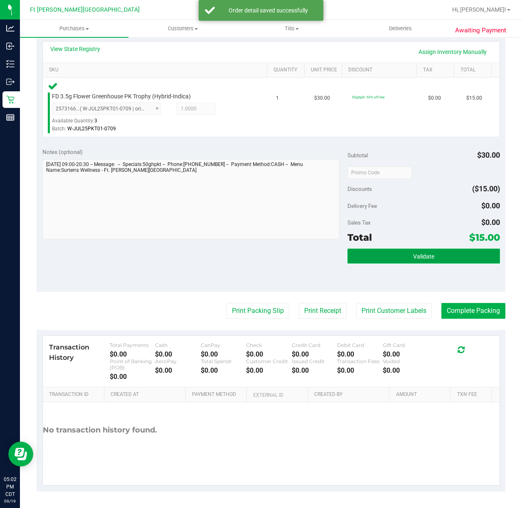
click at [398, 255] on button "Validate" at bounding box center [423, 256] width 152 height 15
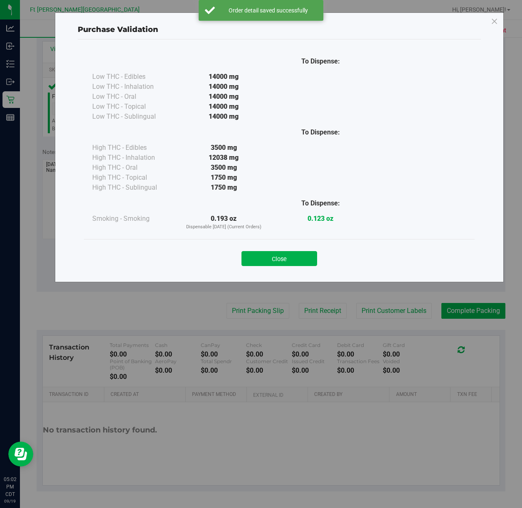
click at [380, 303] on div "Purchase Validation To Dispense: Low THC - Edibles 14000 mg" at bounding box center [264, 254] width 528 height 508
click at [260, 253] on button "Close" at bounding box center [279, 258] width 76 height 15
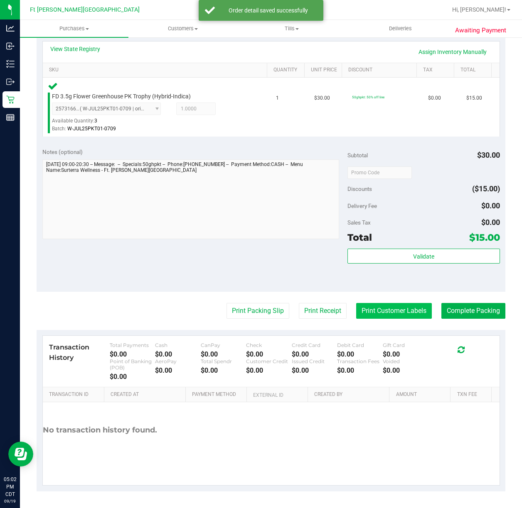
click at [378, 311] on button "Print Customer Labels" at bounding box center [394, 311] width 76 height 16
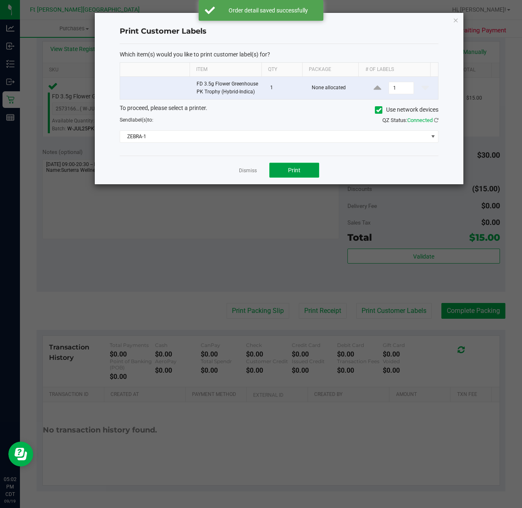
click at [299, 177] on button "Print" at bounding box center [294, 170] width 50 height 15
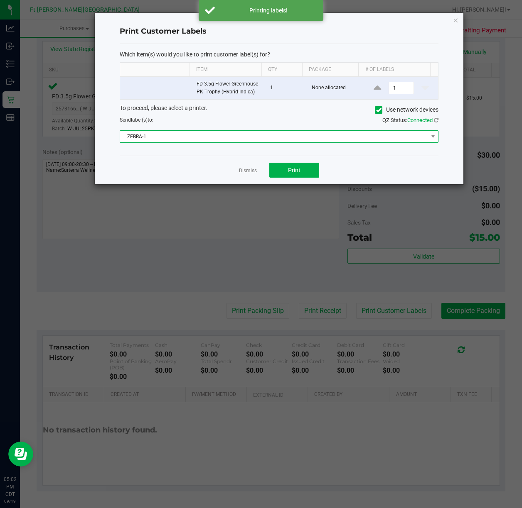
click at [246, 140] on span "ZEBRA-1" at bounding box center [274, 137] width 308 height 12
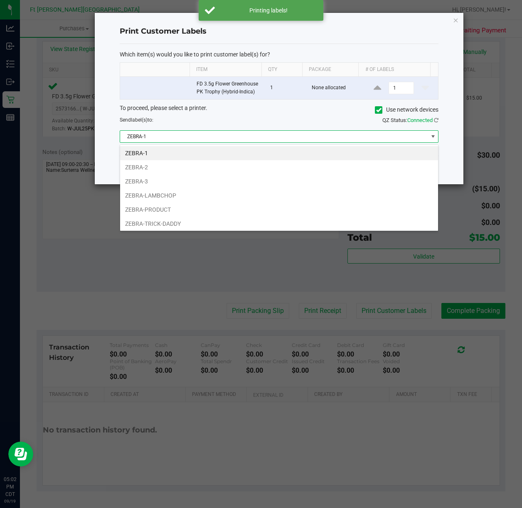
scroll to position [12, 319]
click at [159, 160] on li "ZEBRA-1" at bounding box center [279, 153] width 318 height 14
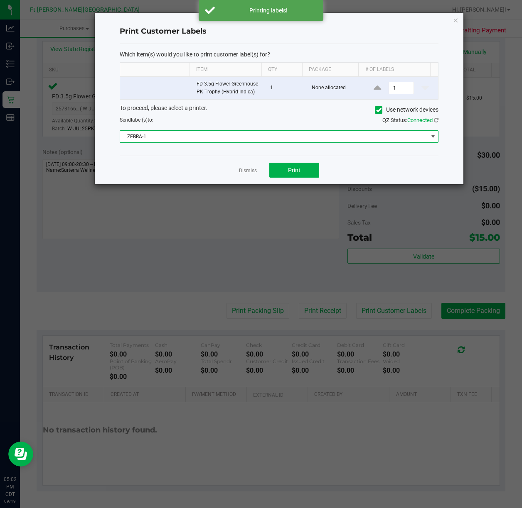
click at [213, 138] on span "ZEBRA-1" at bounding box center [274, 137] width 308 height 12
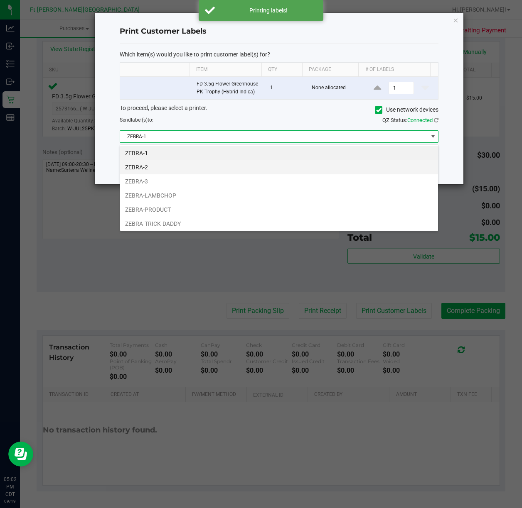
click at [142, 168] on li "ZEBRA-2" at bounding box center [279, 167] width 318 height 14
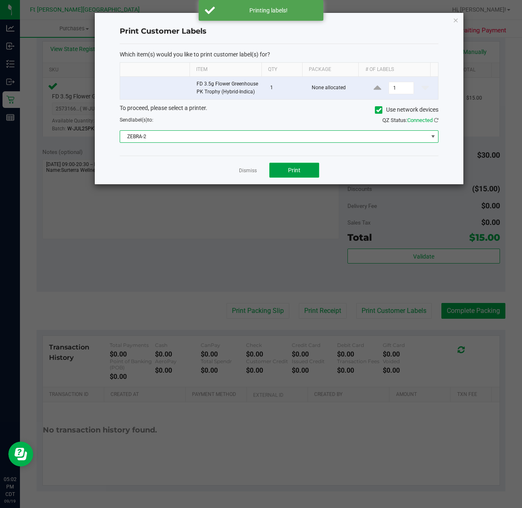
click at [291, 172] on span "Print" at bounding box center [294, 170] width 12 height 7
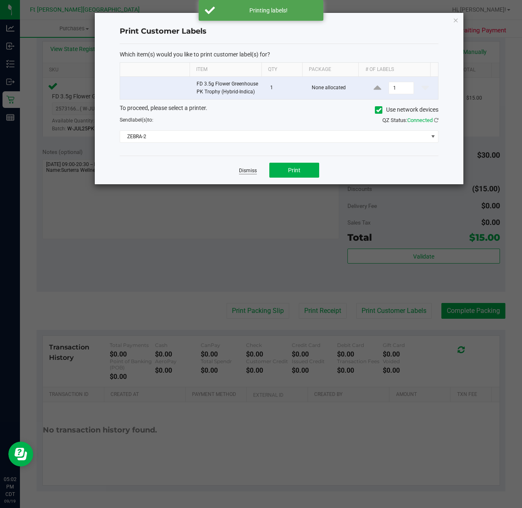
click at [246, 169] on link "Dismiss" at bounding box center [248, 170] width 18 height 7
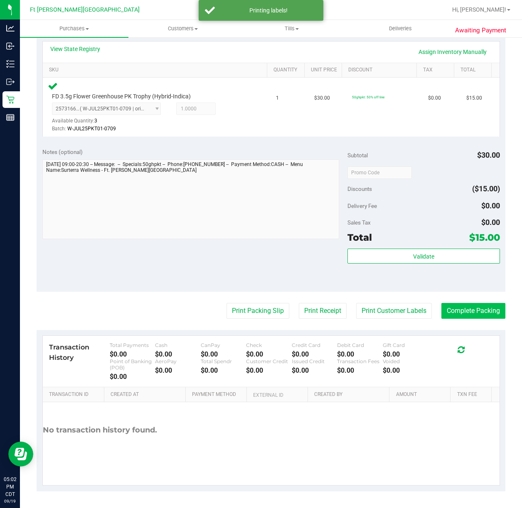
click at [458, 303] on button "Complete Packing" at bounding box center [473, 311] width 64 height 16
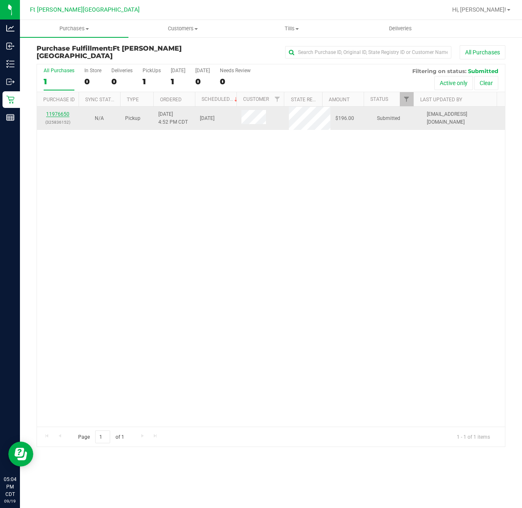
click at [55, 115] on link "11976650" at bounding box center [57, 114] width 23 height 6
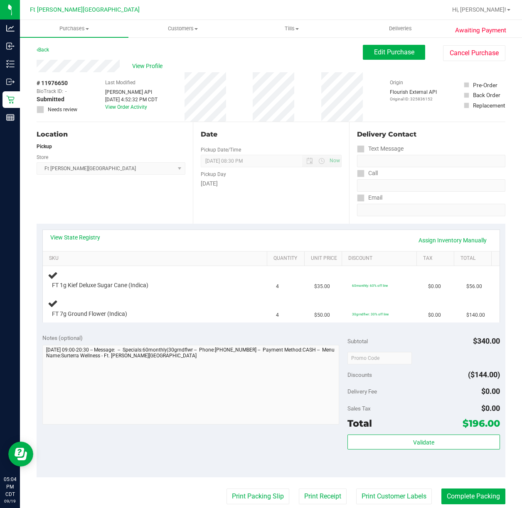
click at [76, 236] on link "View State Registry" at bounding box center [75, 237] width 50 height 8
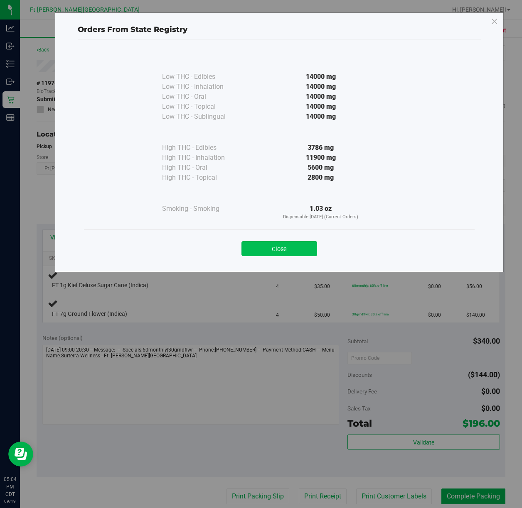
click at [271, 252] on button "Close" at bounding box center [279, 248] width 76 height 15
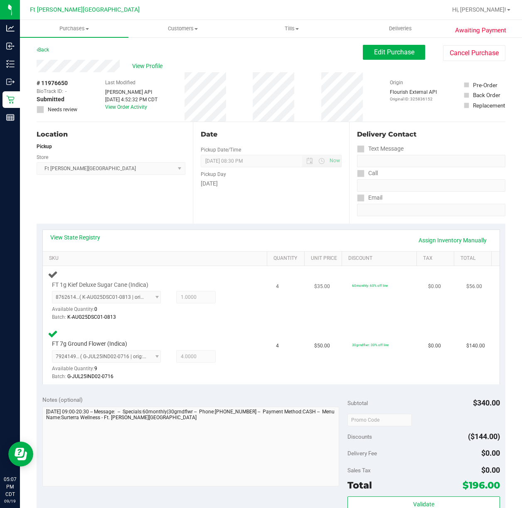
click at [252, 309] on div "FT 1g Kief Deluxe Sugar Cane (Indica) 8762614325186310 ( K-AUG25DSC01-0813 | or…" at bounding box center [157, 296] width 218 height 52
click at [233, 315] on div "Batch: K-AUG25DSC01-0813" at bounding box center [150, 318] width 196 height 8
click at [234, 314] on div "Batch: K-AUG25DSC01-0813" at bounding box center [150, 318] width 196 height 8
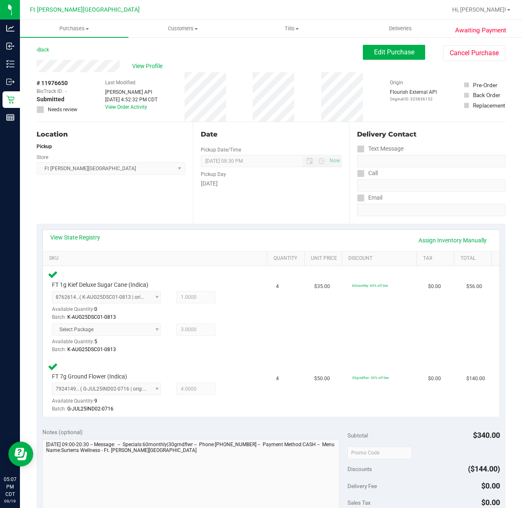
scroll to position [281, 0]
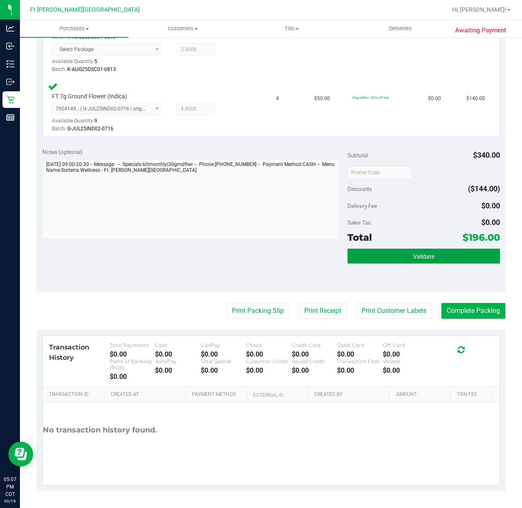
click at [417, 256] on span "Validate" at bounding box center [423, 256] width 21 height 7
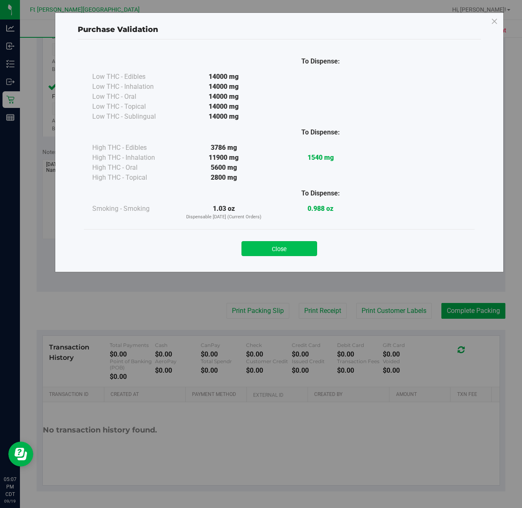
click at [293, 246] on button "Close" at bounding box center [279, 248] width 76 height 15
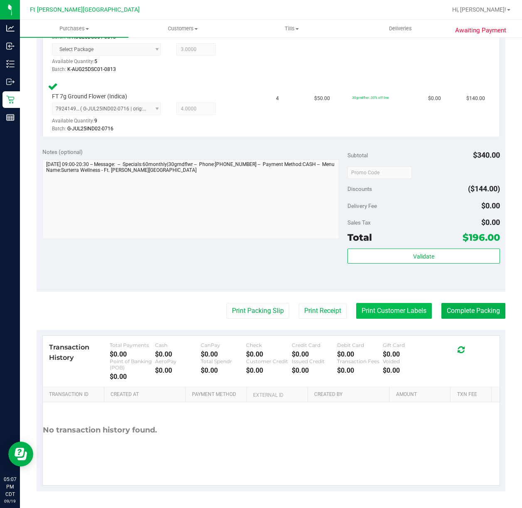
click at [401, 305] on button "Print Customer Labels" at bounding box center [394, 311] width 76 height 16
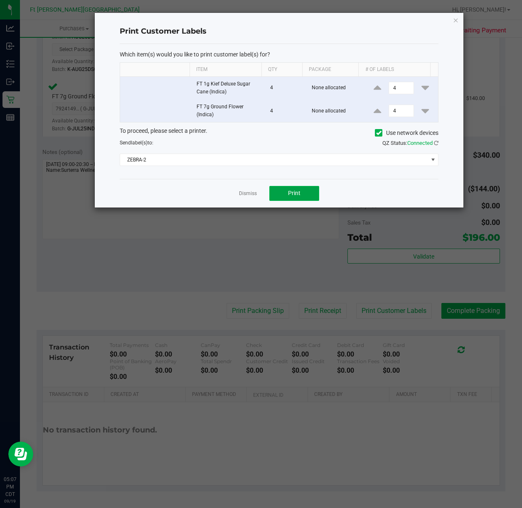
click at [300, 201] on button "Print" at bounding box center [294, 193] width 50 height 15
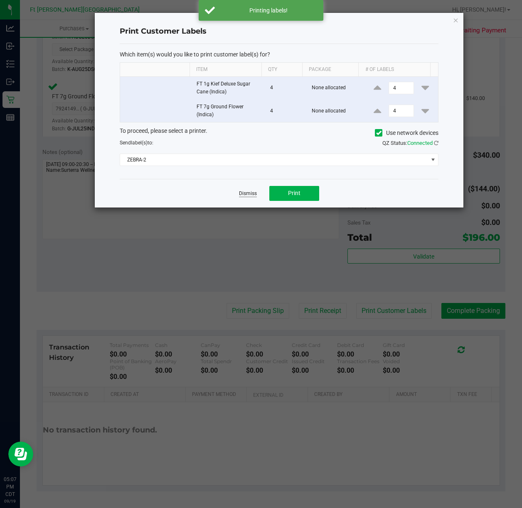
click at [252, 193] on link "Dismiss" at bounding box center [248, 193] width 18 height 7
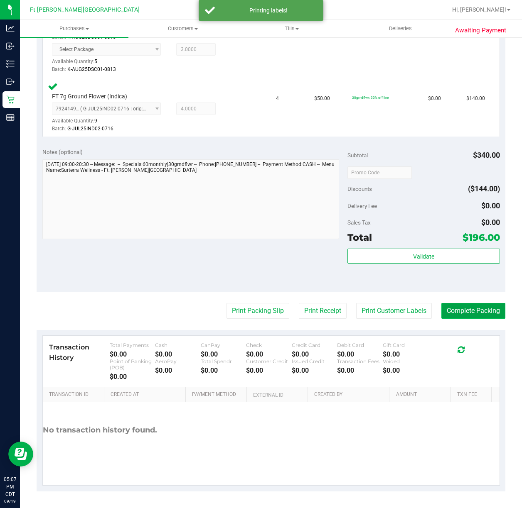
click at [464, 309] on button "Complete Packing" at bounding box center [473, 311] width 64 height 16
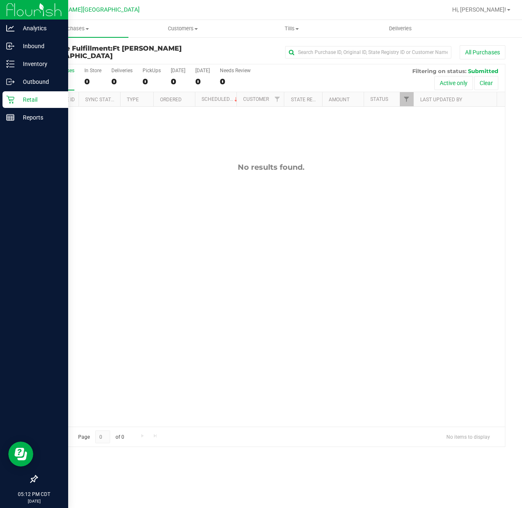
click at [12, 105] on div "Retail" at bounding box center [35, 99] width 66 height 17
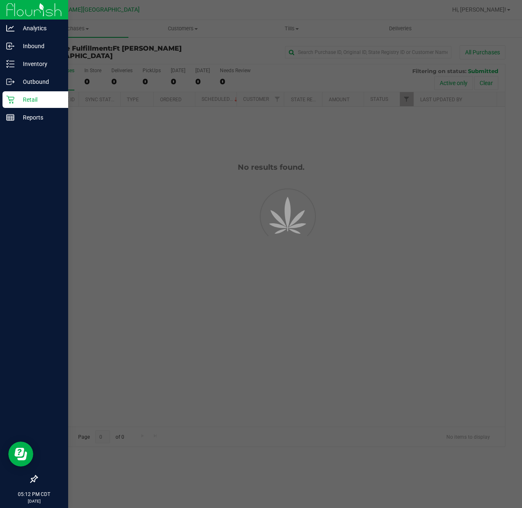
click at [12, 105] on div "Retail" at bounding box center [35, 99] width 66 height 17
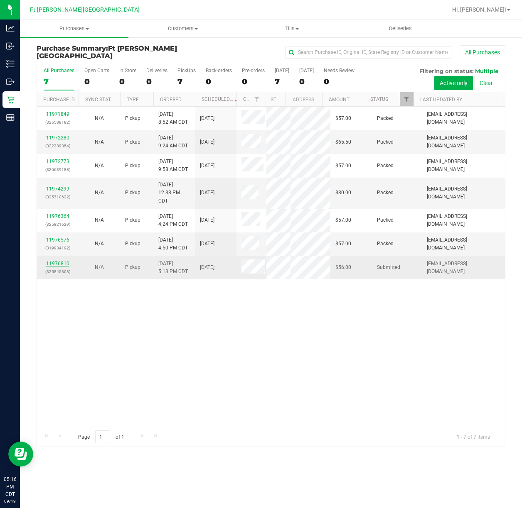
click at [63, 261] on link "11976810" at bounding box center [57, 264] width 23 height 6
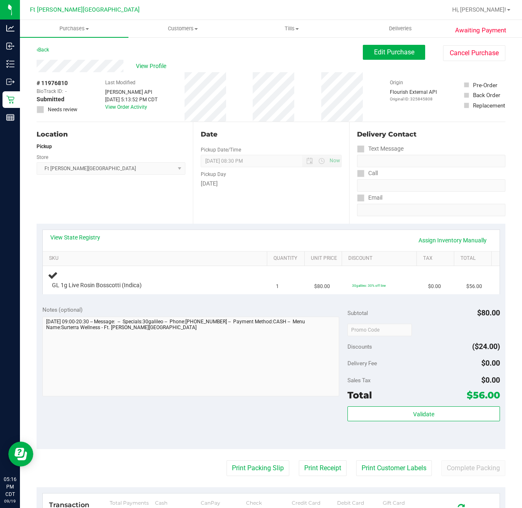
click at [167, 224] on div "View State Registry Assign Inventory Manually SKU Quantity Unit Price Discount …" at bounding box center [271, 262] width 469 height 76
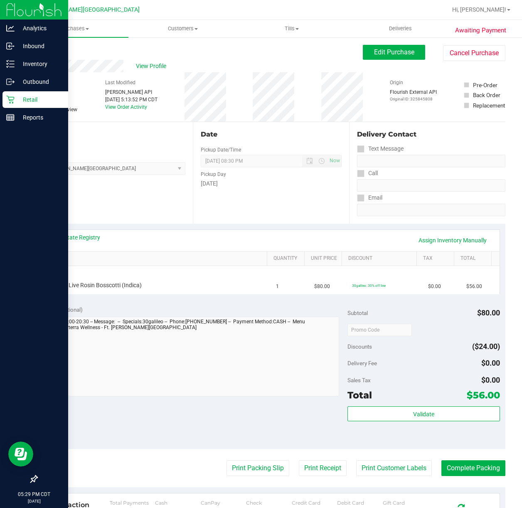
click at [32, 98] on p "Retail" at bounding box center [40, 100] width 50 height 10
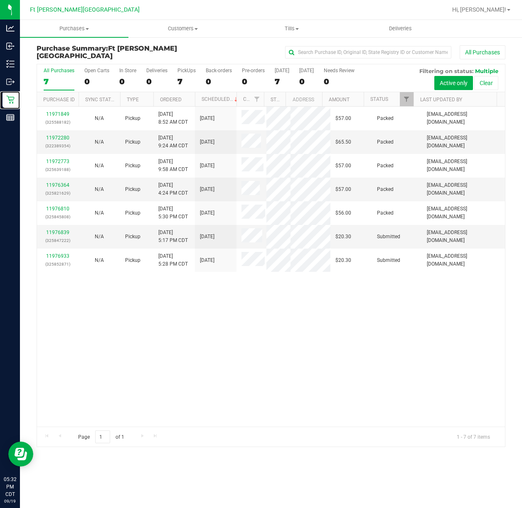
click at [54, 253] on link "11976933" at bounding box center [57, 256] width 23 height 6
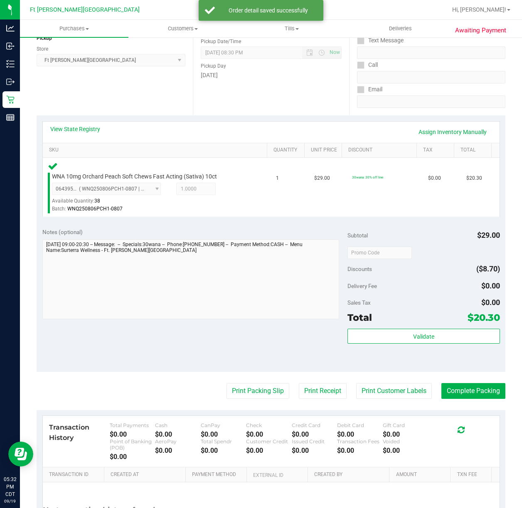
scroll to position [189, 0]
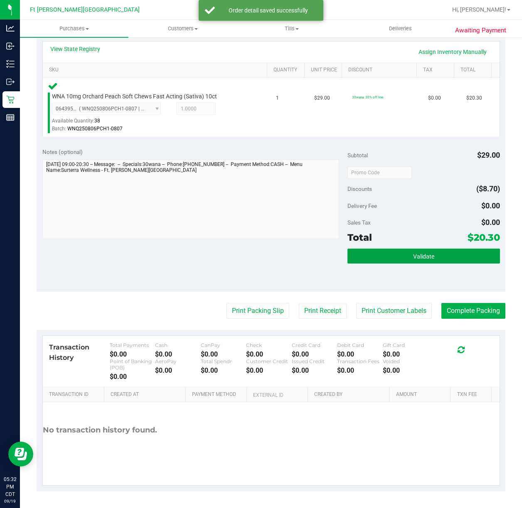
click at [429, 255] on button "Validate" at bounding box center [423, 256] width 152 height 15
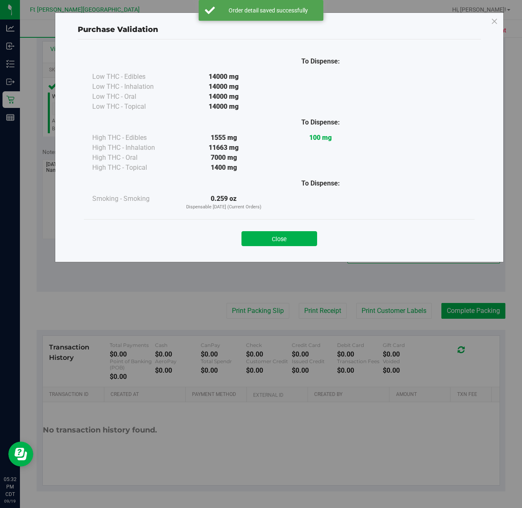
click at [271, 317] on div "Purchase Validation To Dispense: Low THC - Edibles 14000 mg" at bounding box center [264, 254] width 528 height 508
click at [279, 245] on button "Close" at bounding box center [279, 238] width 76 height 15
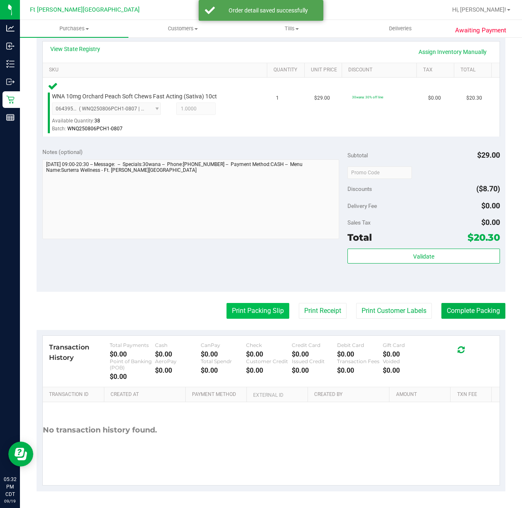
click at [246, 306] on button "Print Packing Slip" at bounding box center [257, 311] width 63 height 16
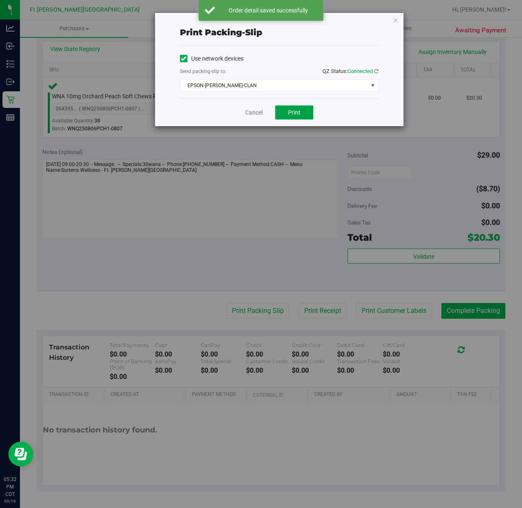
click at [297, 111] on span "Print" at bounding box center [294, 112] width 12 height 7
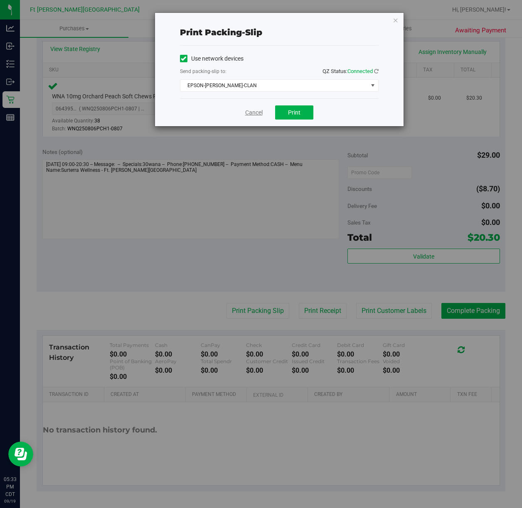
click at [245, 116] on link "Cancel" at bounding box center [253, 112] width 17 height 9
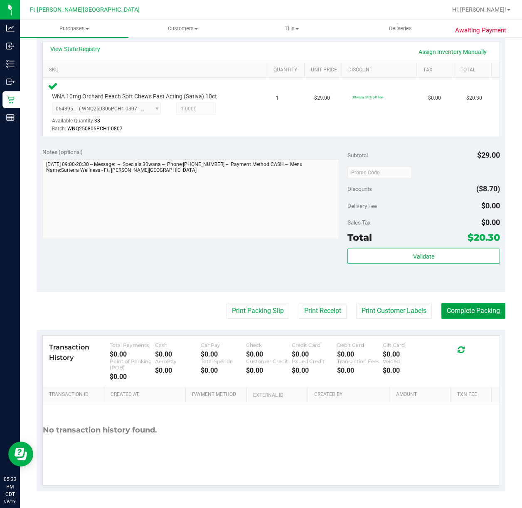
click at [474, 316] on button "Complete Packing" at bounding box center [473, 311] width 64 height 16
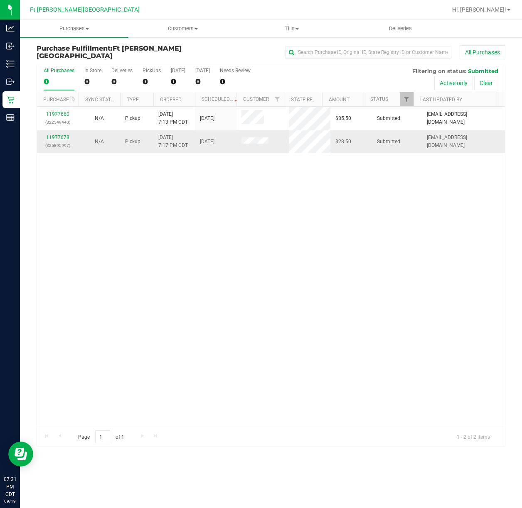
click at [62, 135] on link "11977678" at bounding box center [57, 138] width 23 height 6
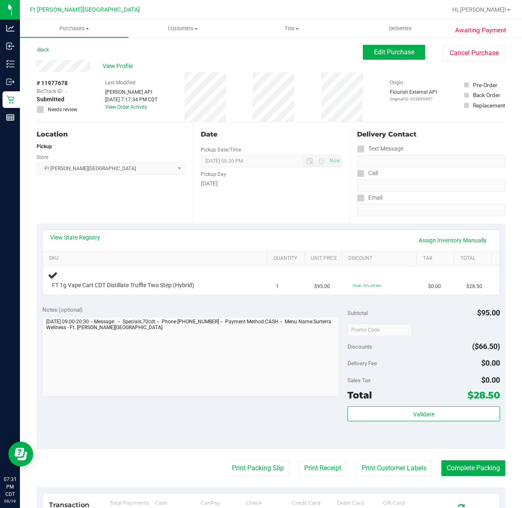
click at [43, 43] on div "Awaiting Payment Back Edit Purchase Cancel Purchase View Profile # 11977678 Bio…" at bounding box center [271, 351] width 502 height 629
click at [43, 49] on link "Back" at bounding box center [43, 50] width 12 height 6
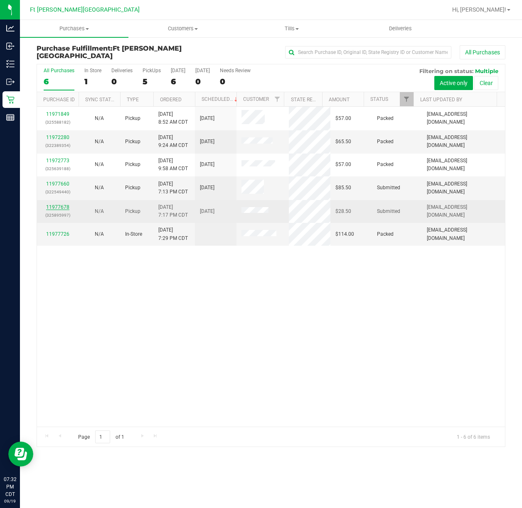
click at [62, 204] on link "11977678" at bounding box center [57, 207] width 23 height 6
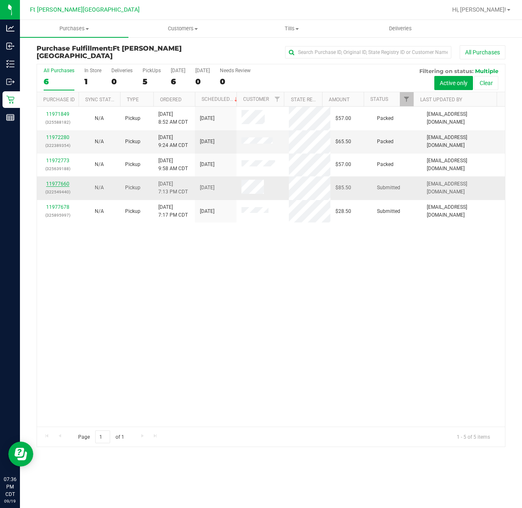
click at [62, 182] on link "11977660" at bounding box center [57, 184] width 23 height 6
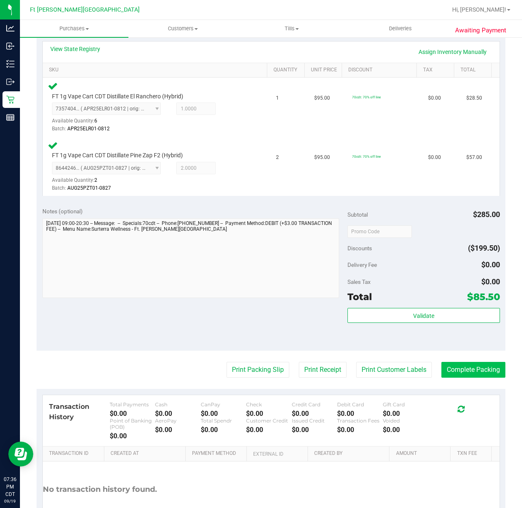
scroll to position [248, 0]
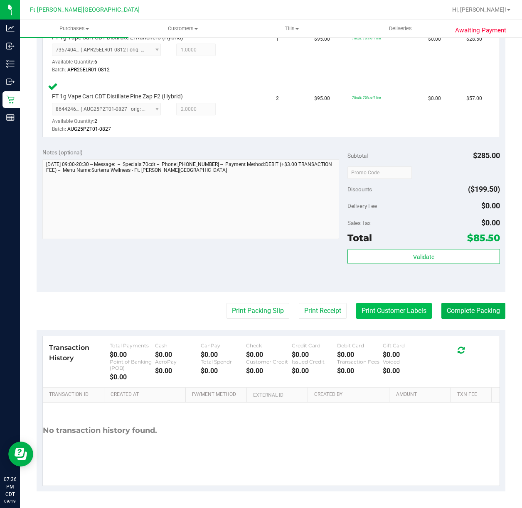
click at [377, 304] on button "Print Customer Labels" at bounding box center [394, 311] width 76 height 16
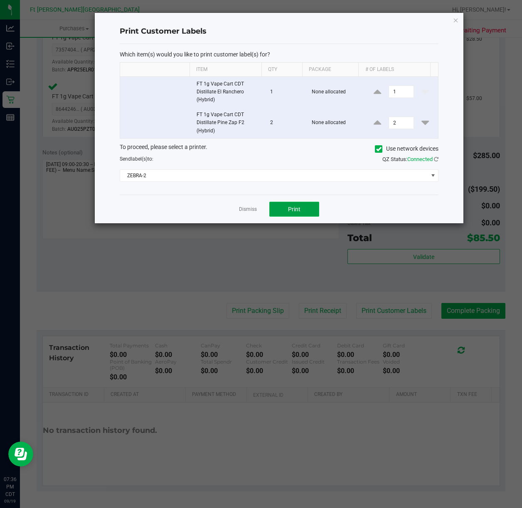
click at [298, 216] on button "Print" at bounding box center [294, 209] width 50 height 15
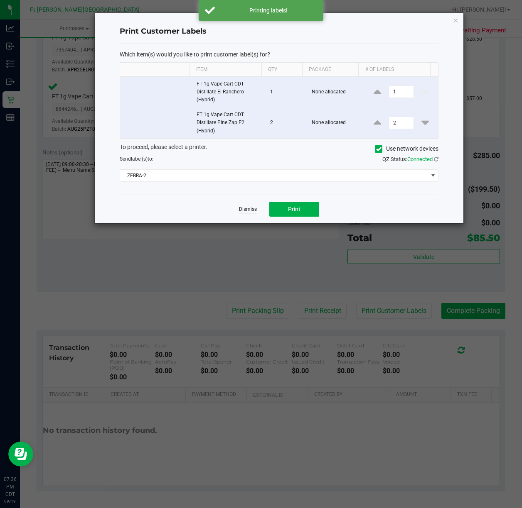
click at [250, 209] on link "Dismiss" at bounding box center [248, 209] width 18 height 7
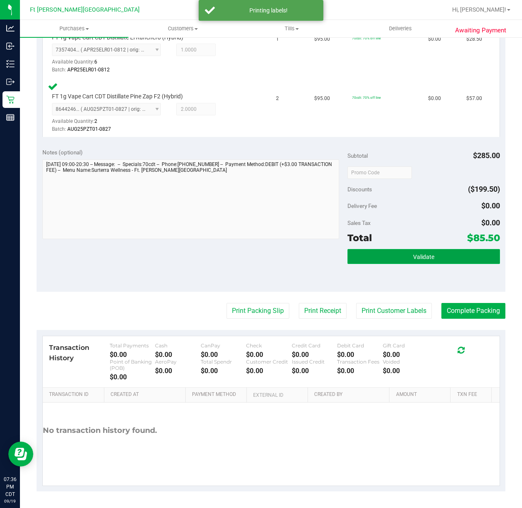
click at [419, 259] on span "Validate" at bounding box center [423, 257] width 21 height 7
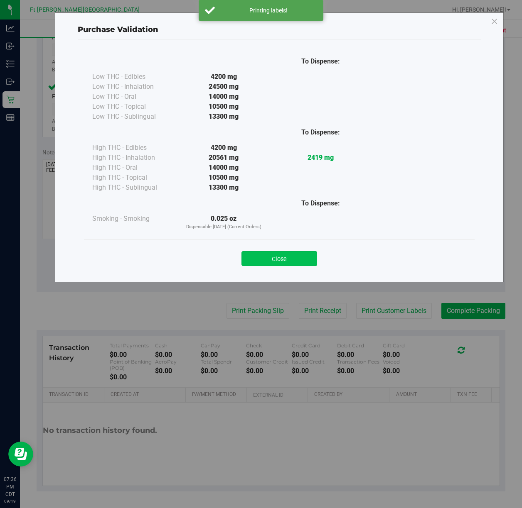
click at [299, 258] on button "Close" at bounding box center [279, 258] width 76 height 15
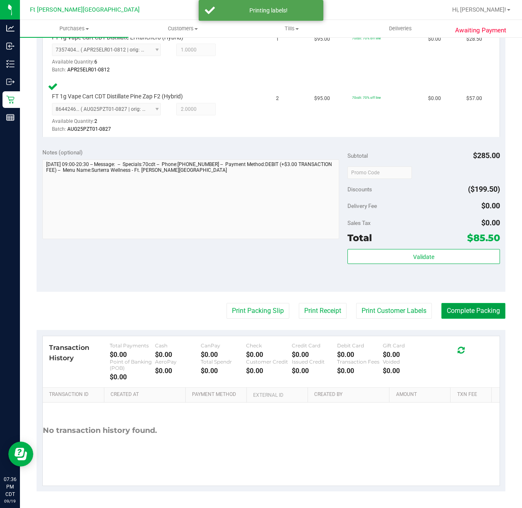
click at [476, 317] on button "Complete Packing" at bounding box center [473, 311] width 64 height 16
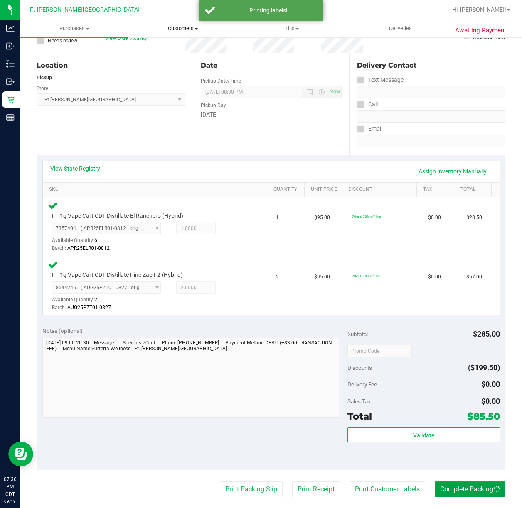
scroll to position [0, 0]
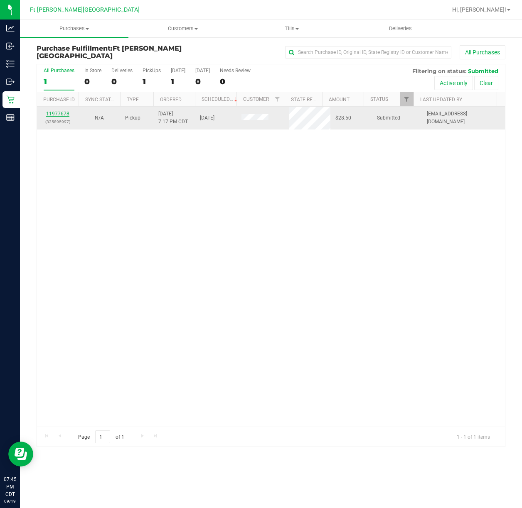
click at [65, 114] on link "11977678" at bounding box center [57, 114] width 23 height 6
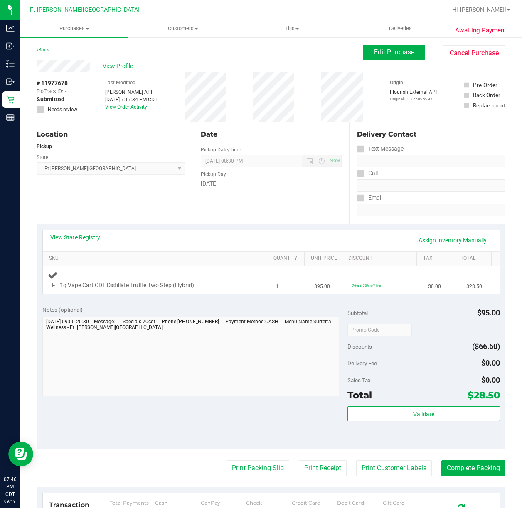
click at [140, 273] on div "FT 1g Vape Cart CDT Distillate Truffle Two Step (Hybrid)" at bounding box center [157, 280] width 218 height 20
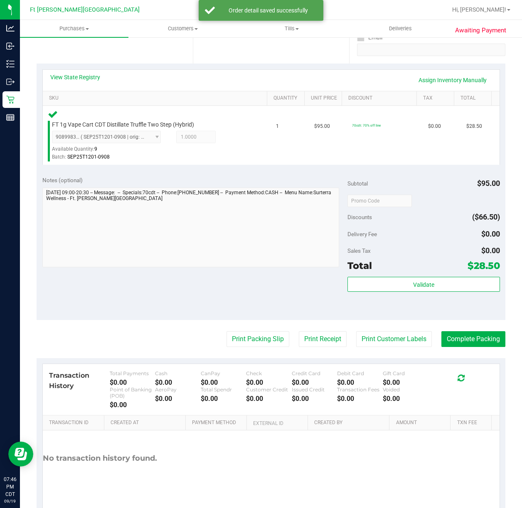
scroll to position [189, 0]
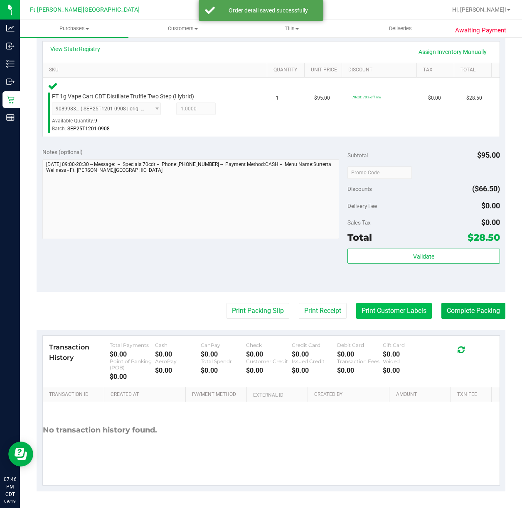
click at [385, 314] on button "Print Customer Labels" at bounding box center [394, 311] width 76 height 16
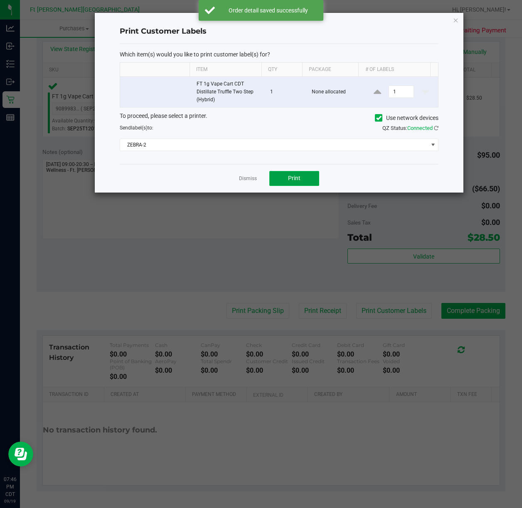
click at [309, 183] on button "Print" at bounding box center [294, 178] width 50 height 15
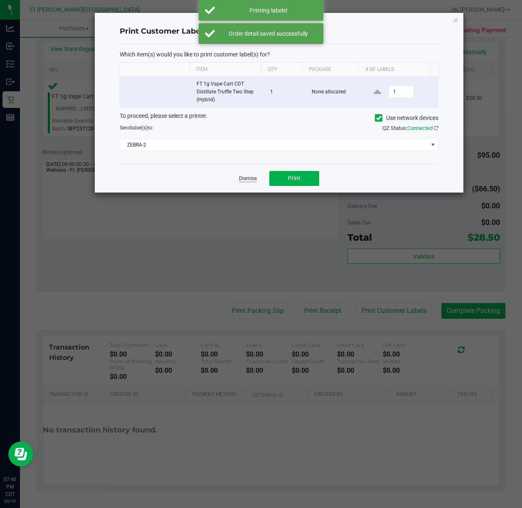
click at [242, 178] on link "Dismiss" at bounding box center [248, 178] width 18 height 7
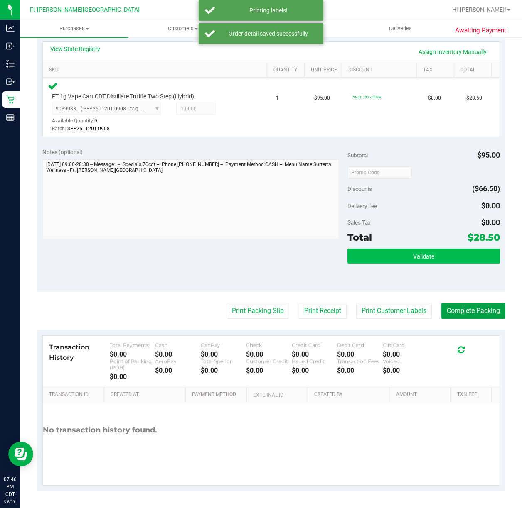
drag, startPoint x: 454, startPoint y: 308, endPoint x: 409, endPoint y: 249, distance: 73.5
click at [454, 308] on button "Complete Packing" at bounding box center [473, 311] width 64 height 16
